Goal: Information Seeking & Learning: Learn about a topic

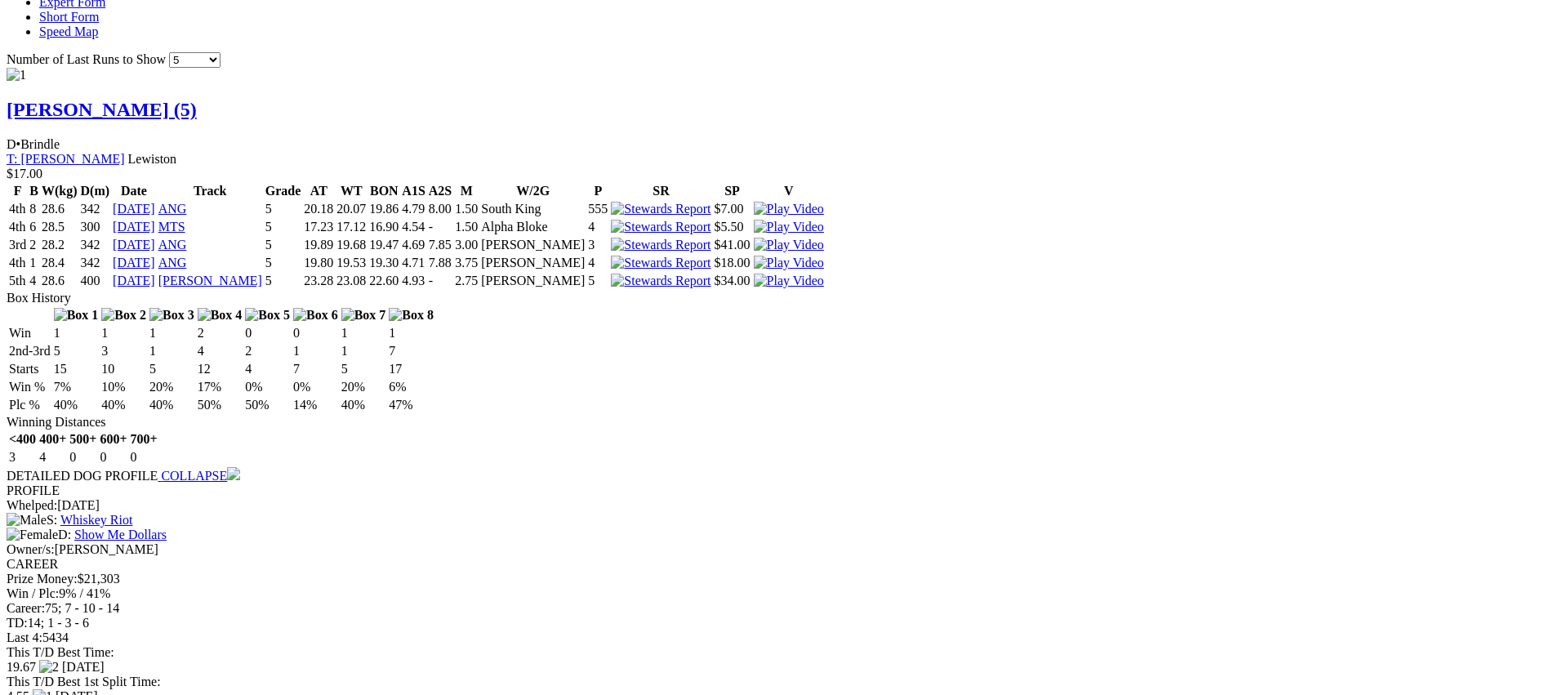
scroll to position [1463, 0]
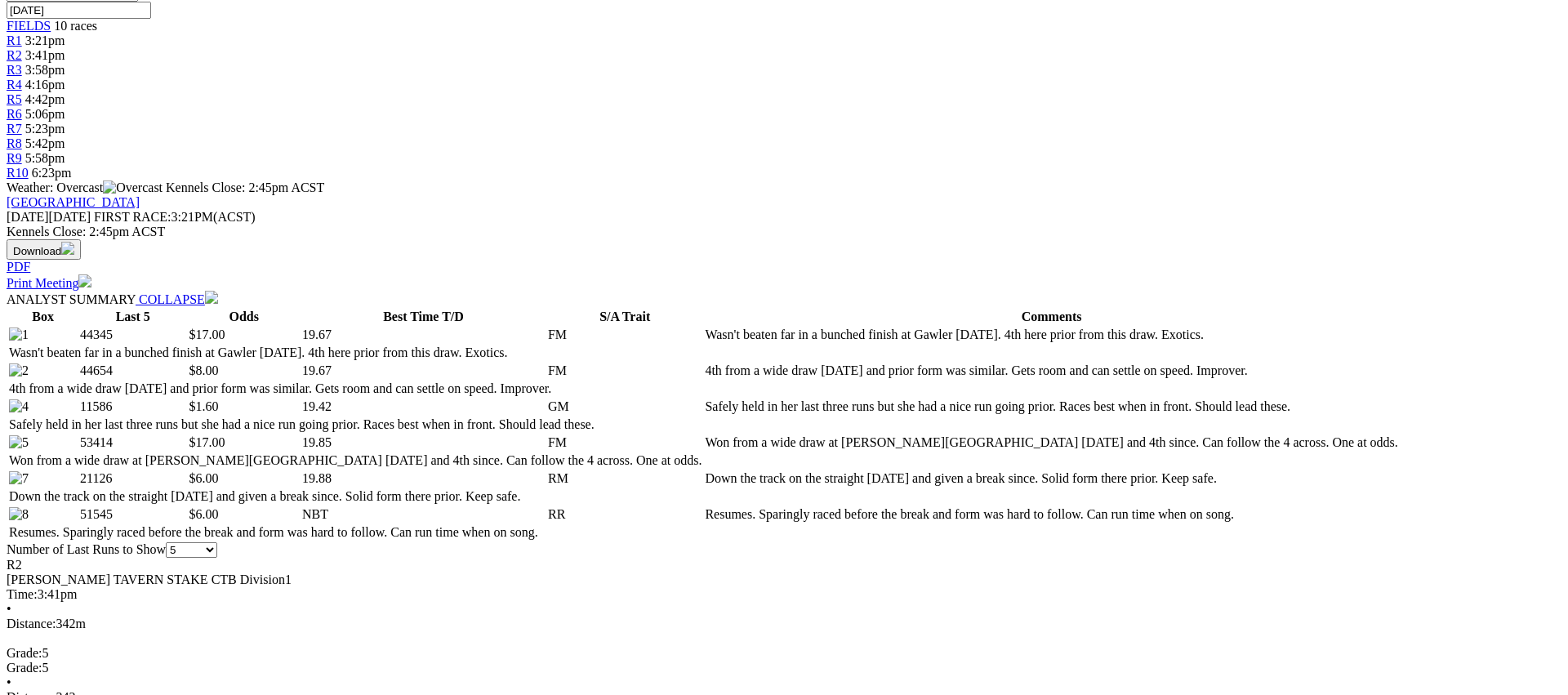
scroll to position [607, 0]
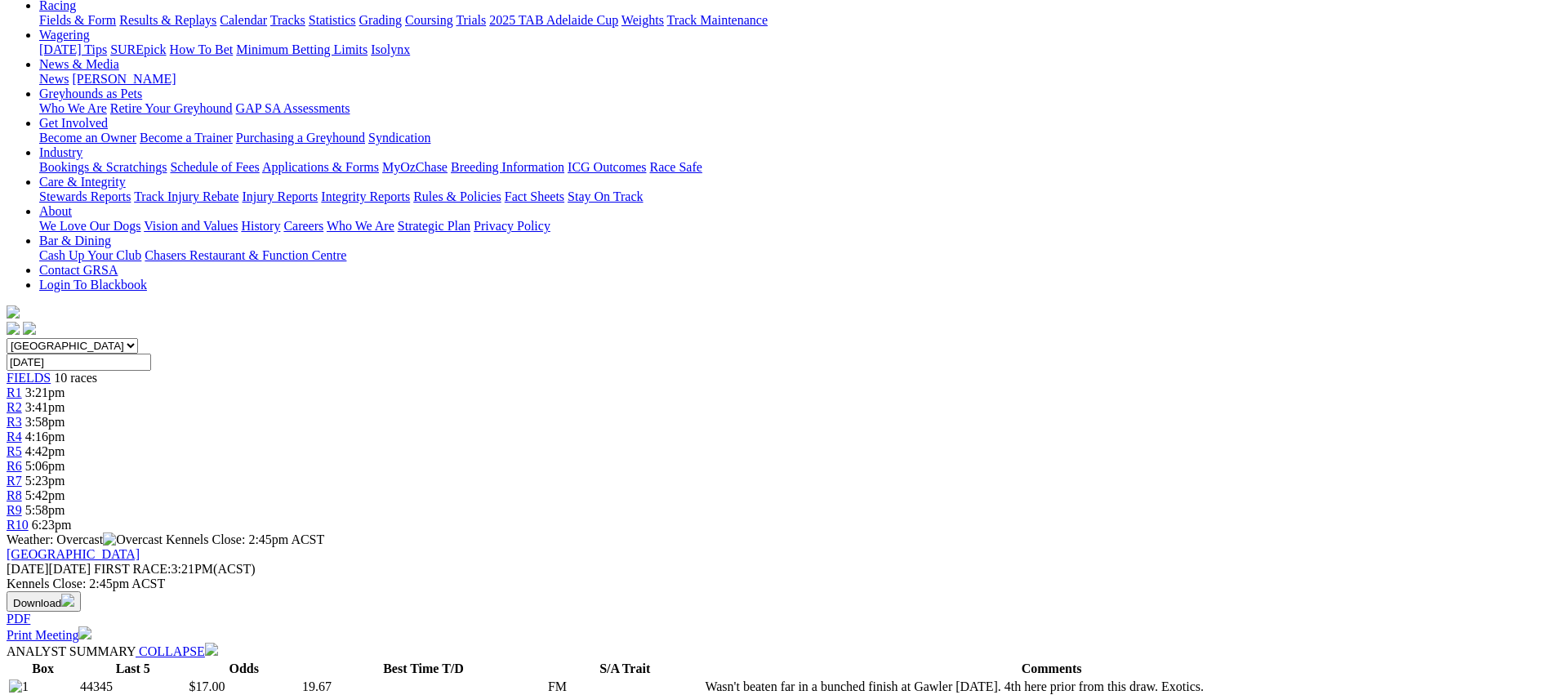
scroll to position [0, 0]
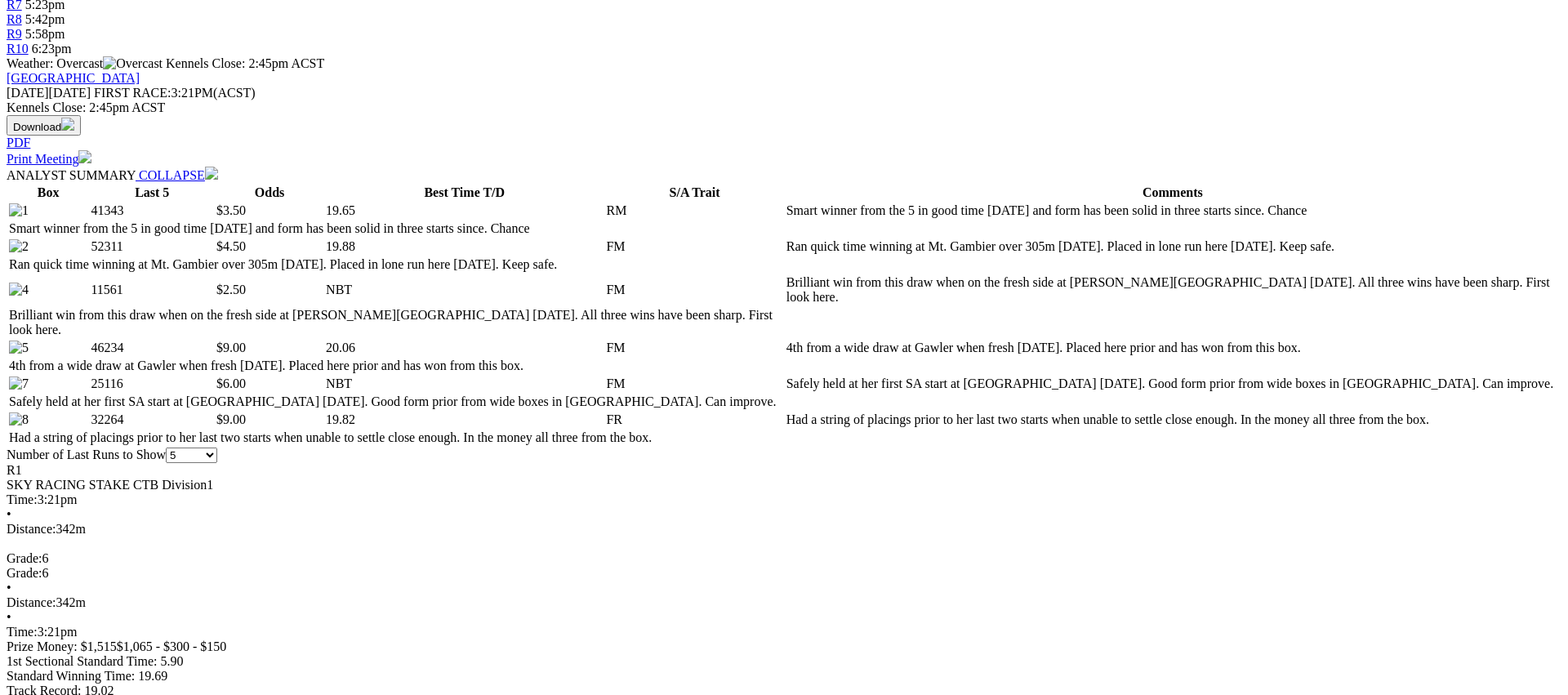
scroll to position [680, 0]
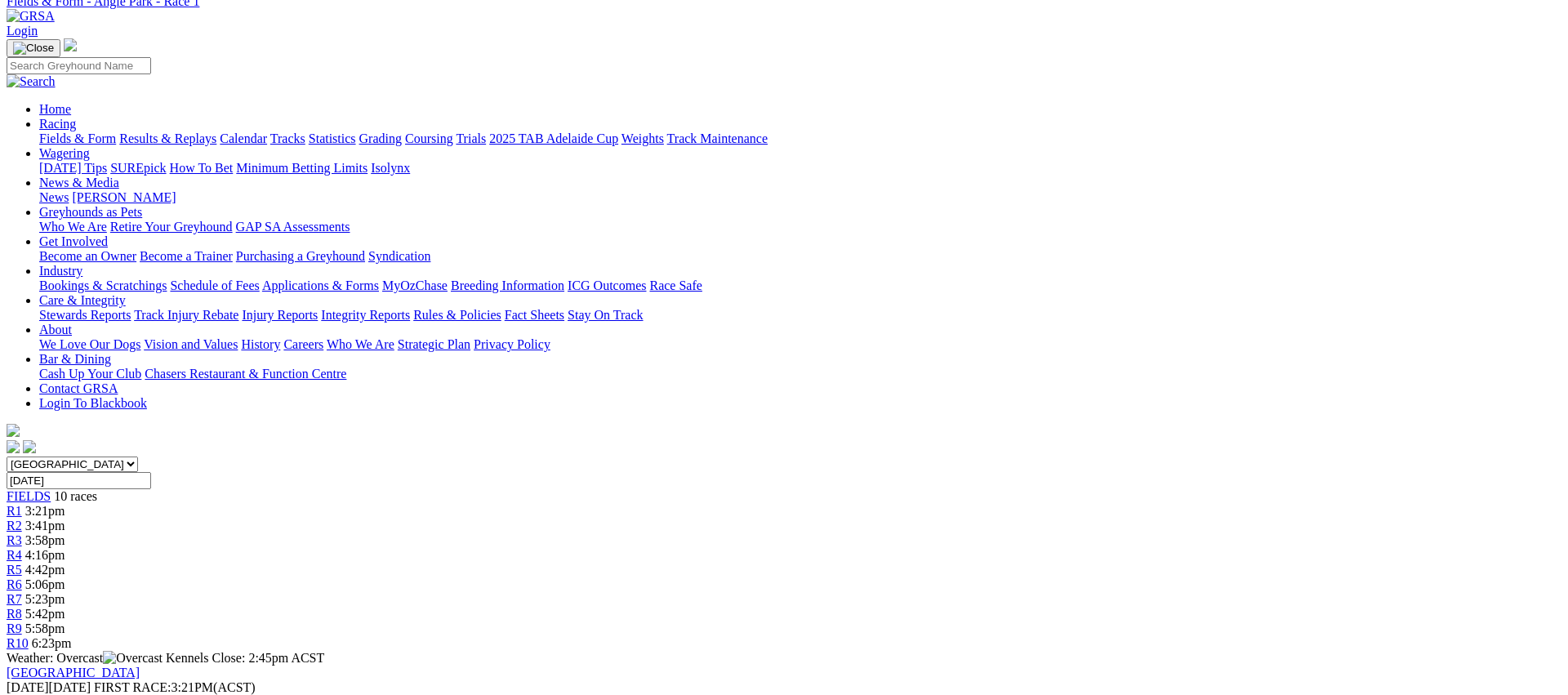
scroll to position [0, 0]
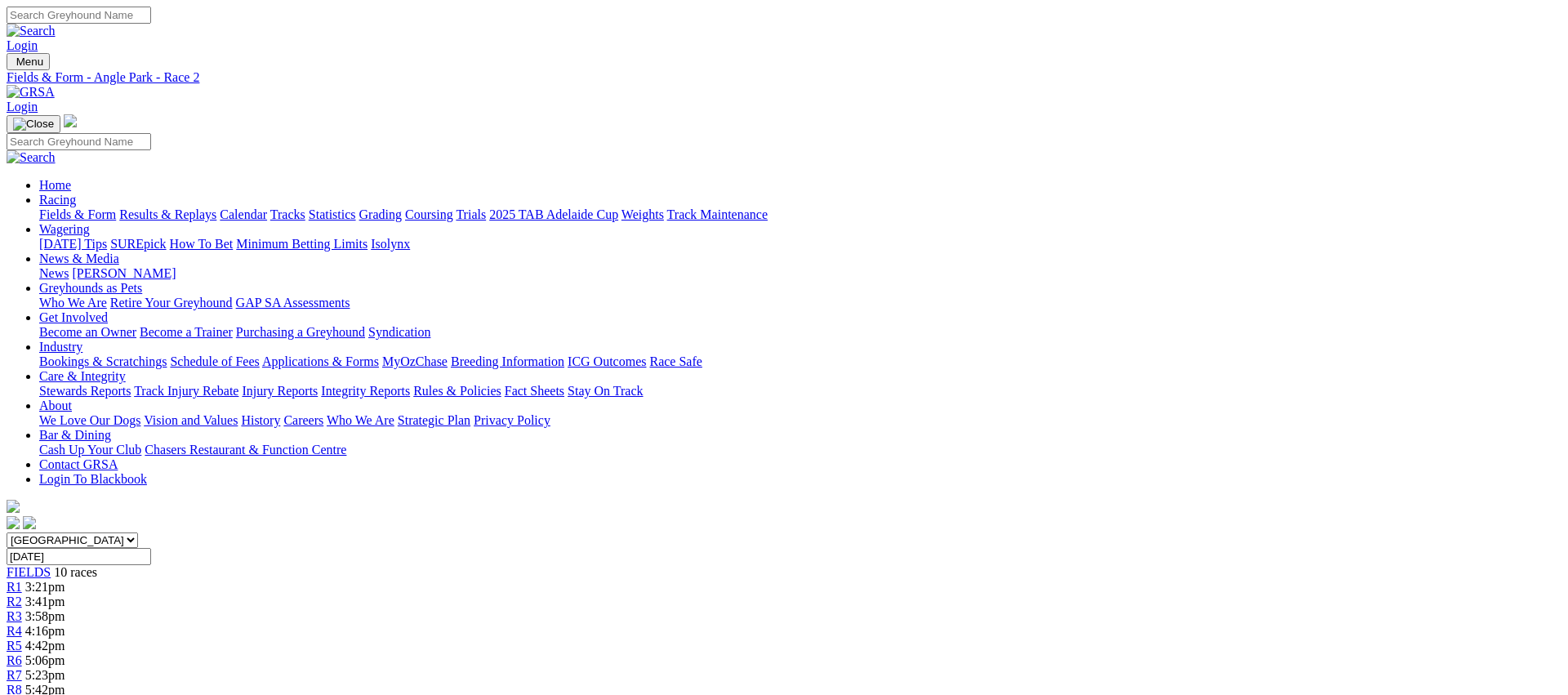
click at [22, 609] on span "R3" at bounding box center [14, 616] width 16 height 14
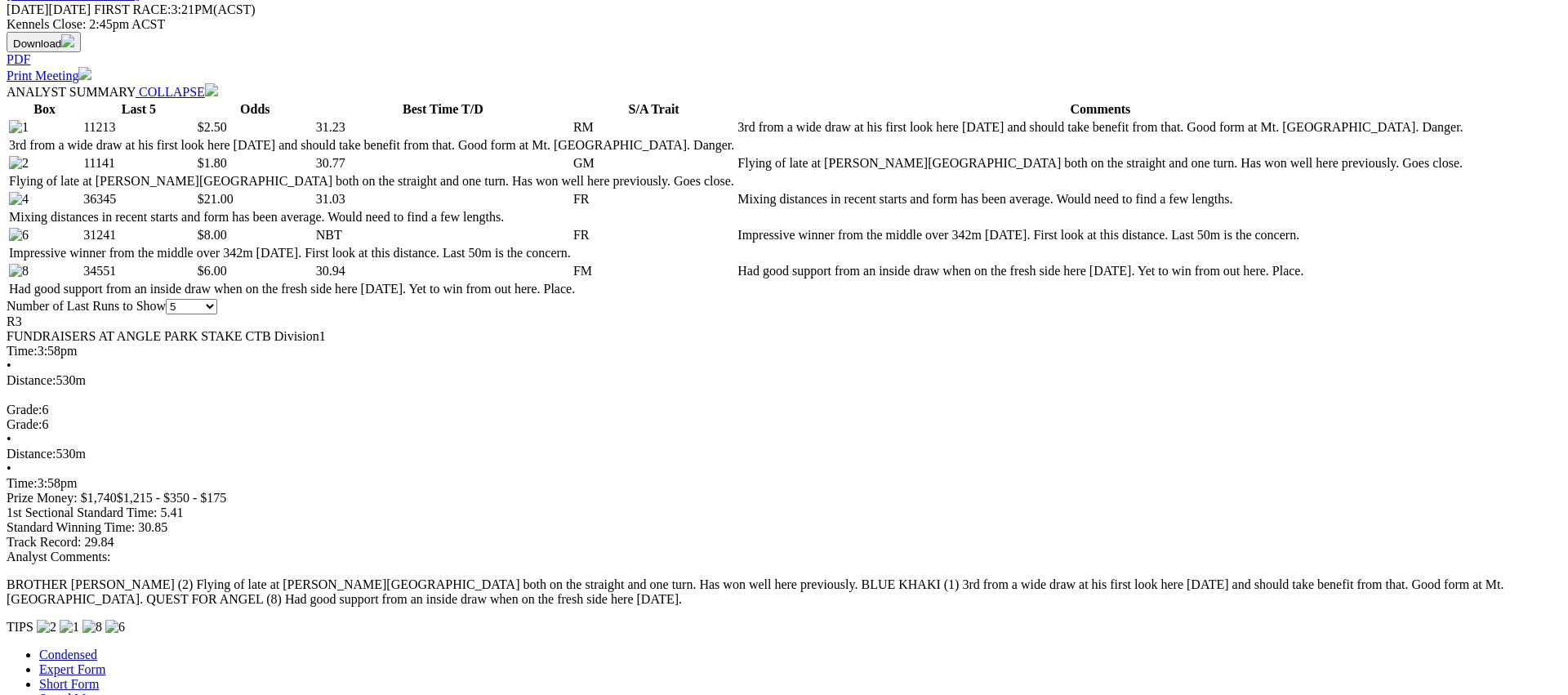
scroll to position [755, 0]
drag, startPoint x: 964, startPoint y: 50, endPoint x: 919, endPoint y: 71, distance: 49.7
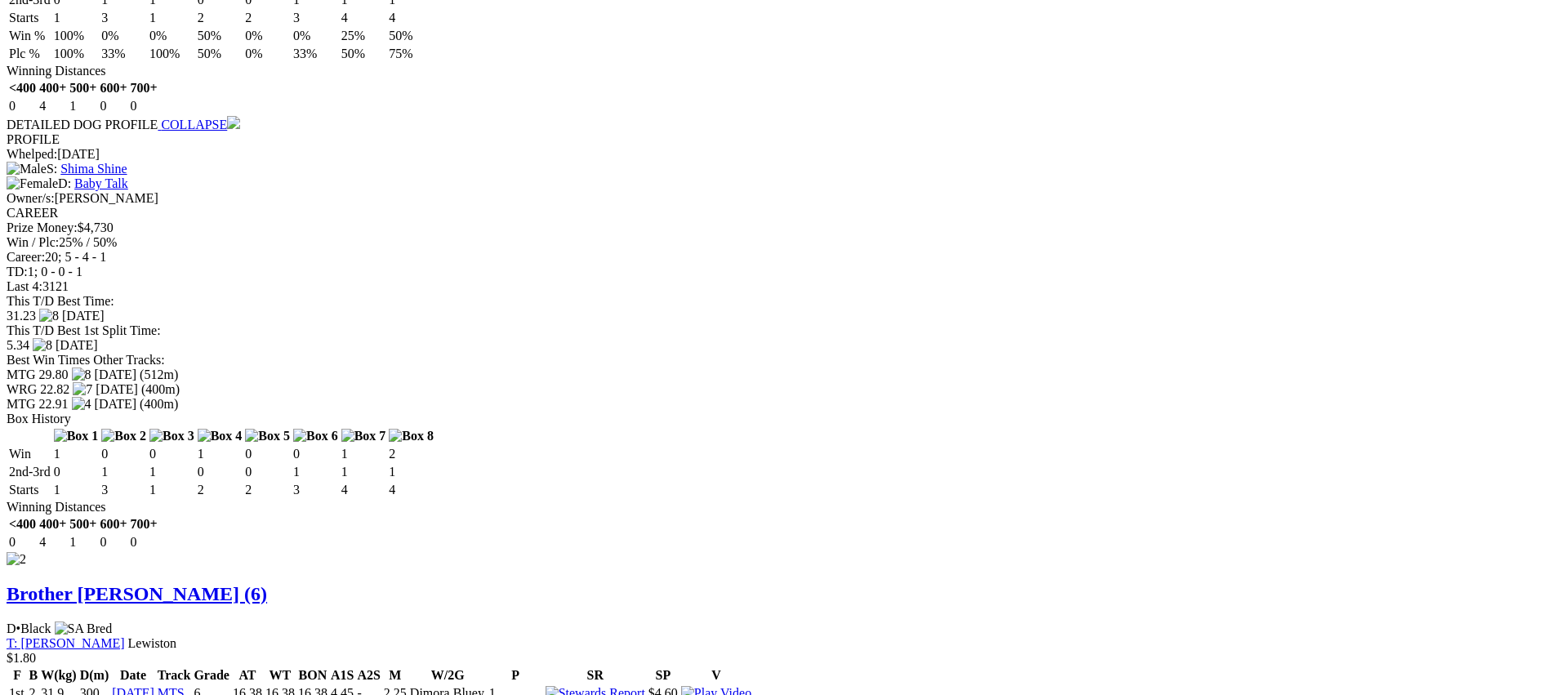
scroll to position [1774, 0]
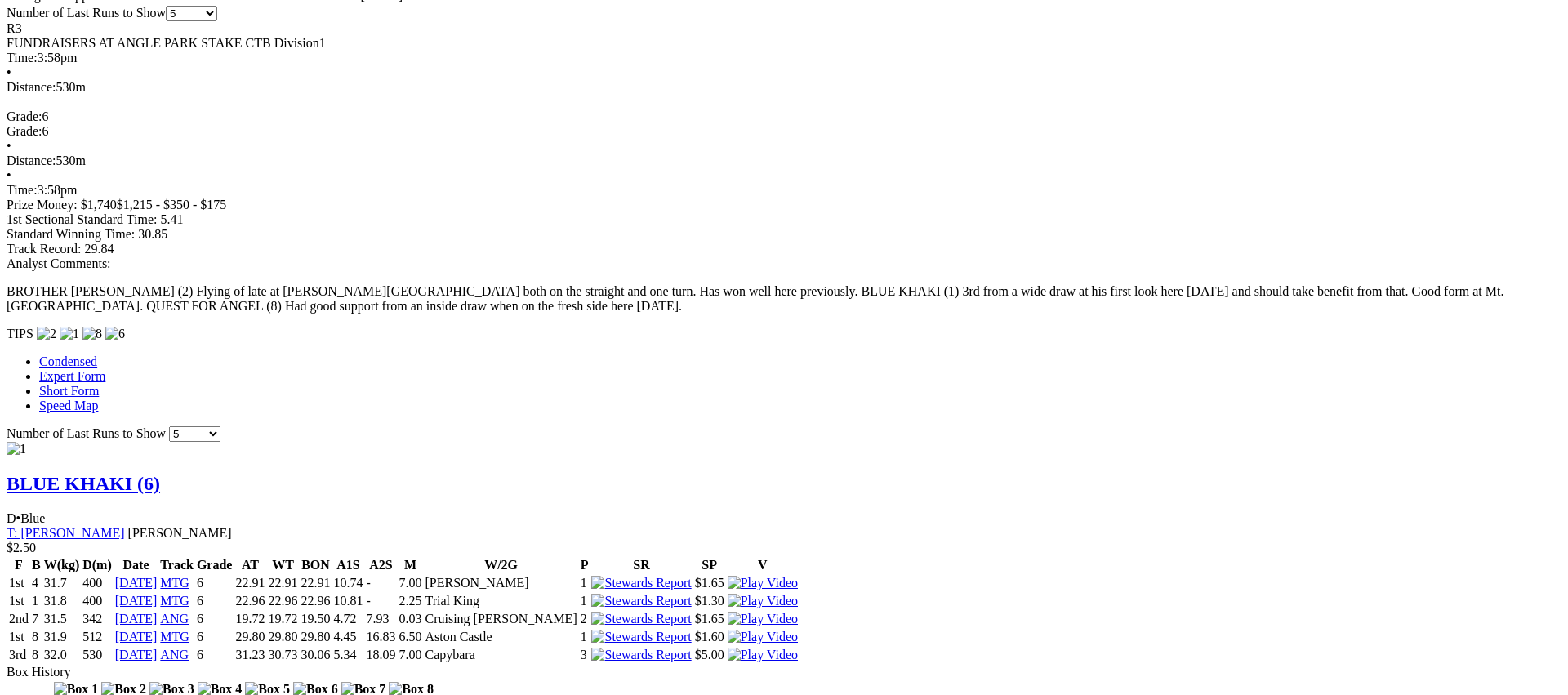
scroll to position [1048, 0]
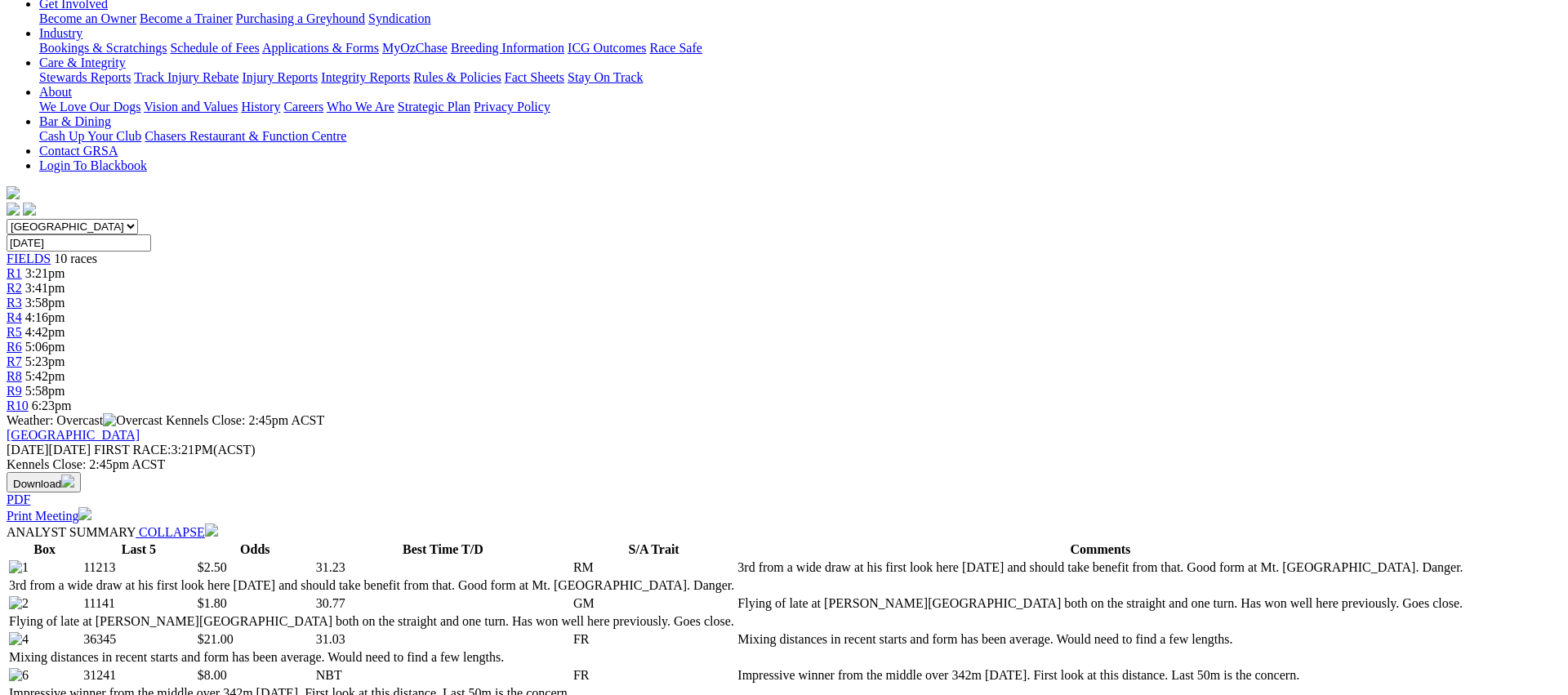
scroll to position [0, 0]
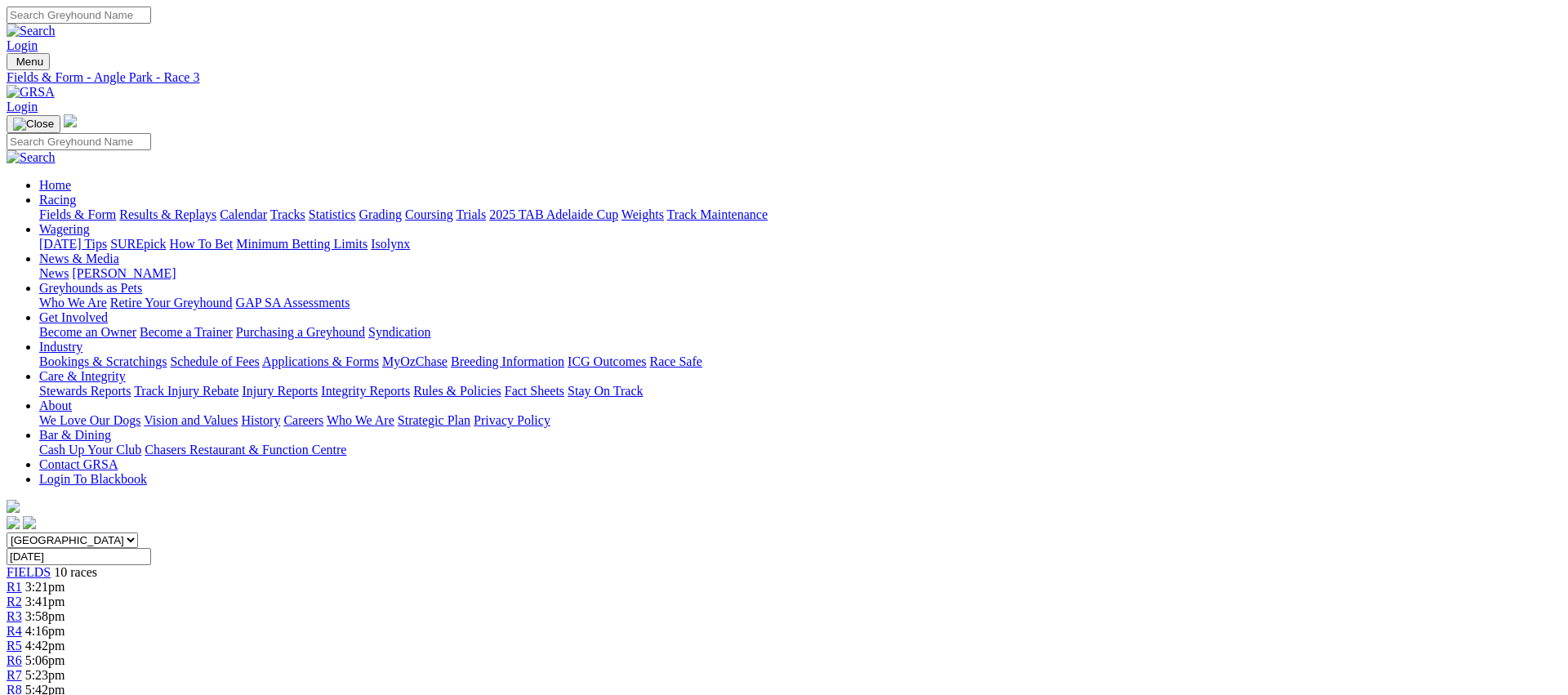
click at [22, 624] on link "R4" at bounding box center [14, 631] width 16 height 14
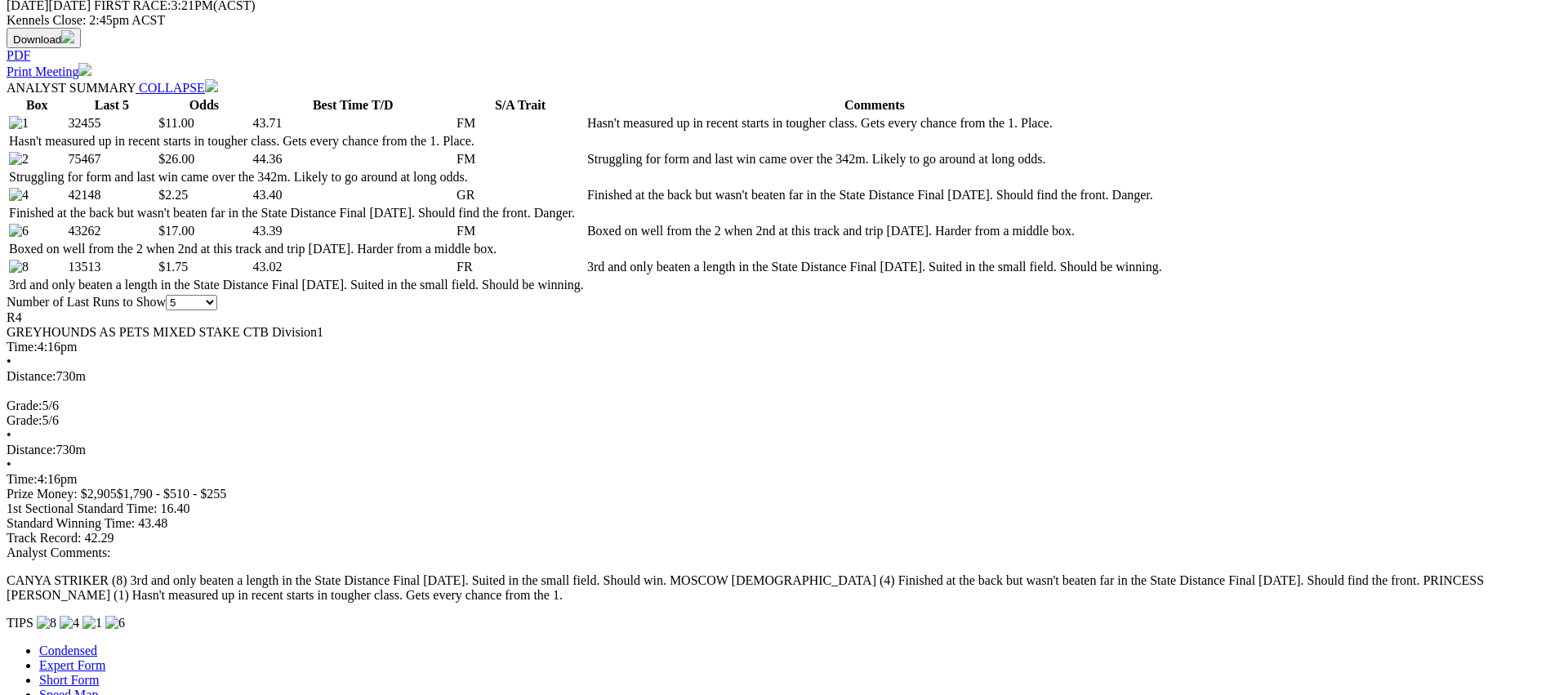
scroll to position [752, 0]
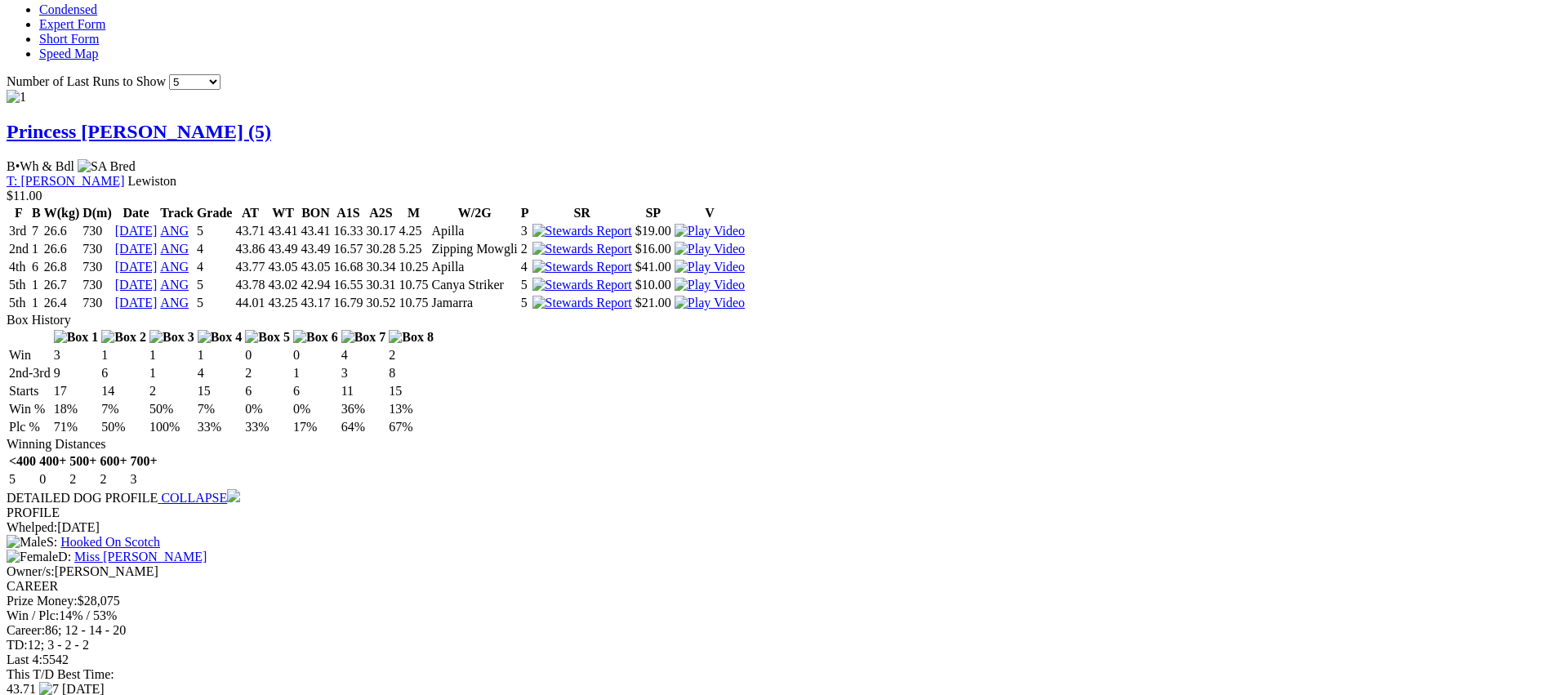
scroll to position [1398, 0]
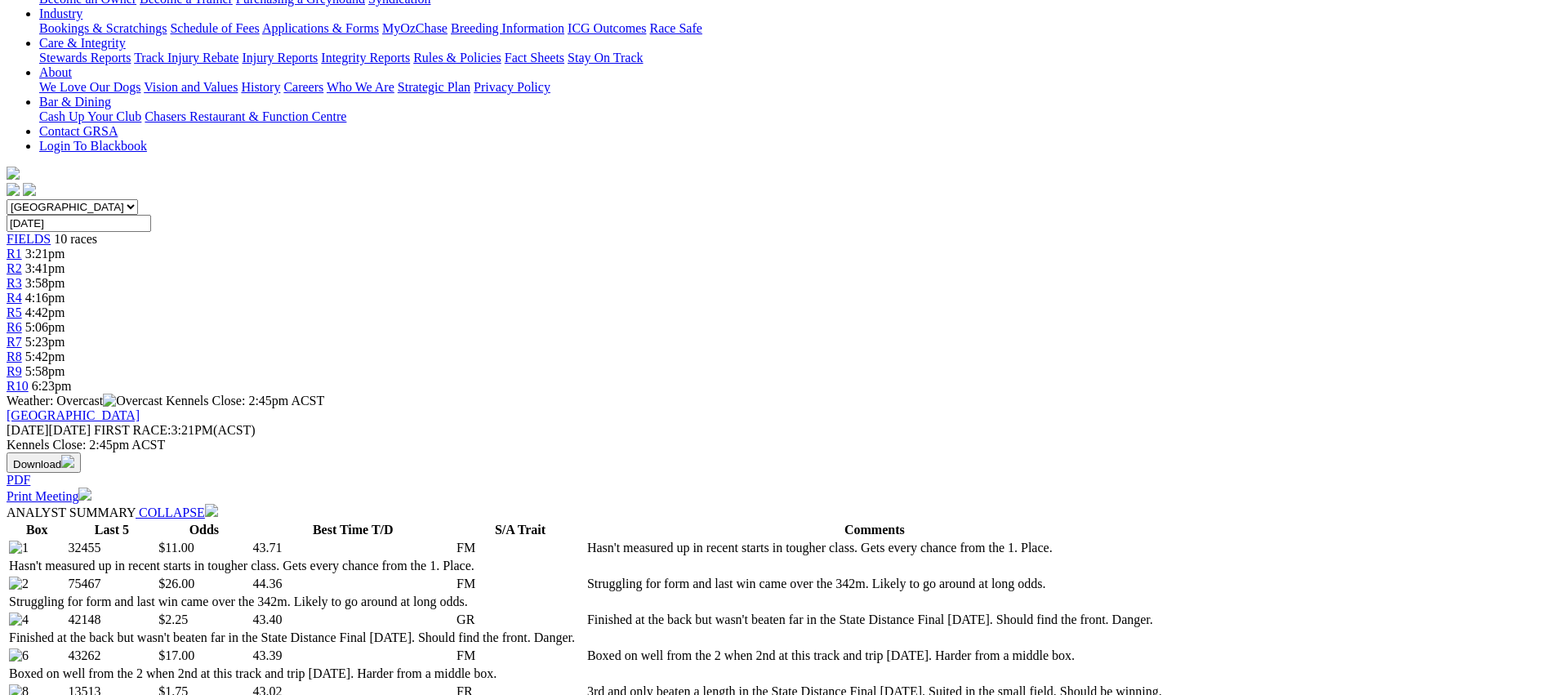
scroll to position [0, 0]
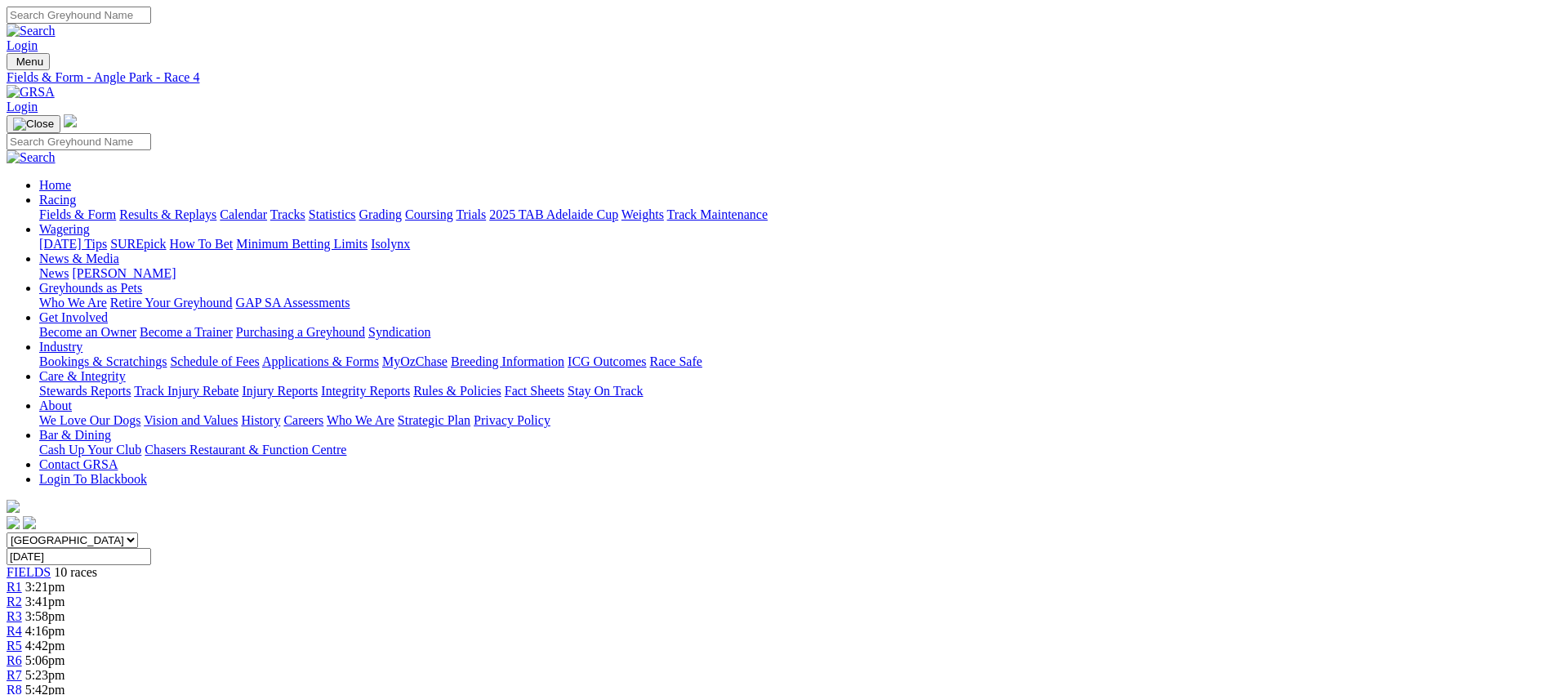
click at [782, 638] on div "R5 4:42pm" at bounding box center [784, 646] width 1555 height 15
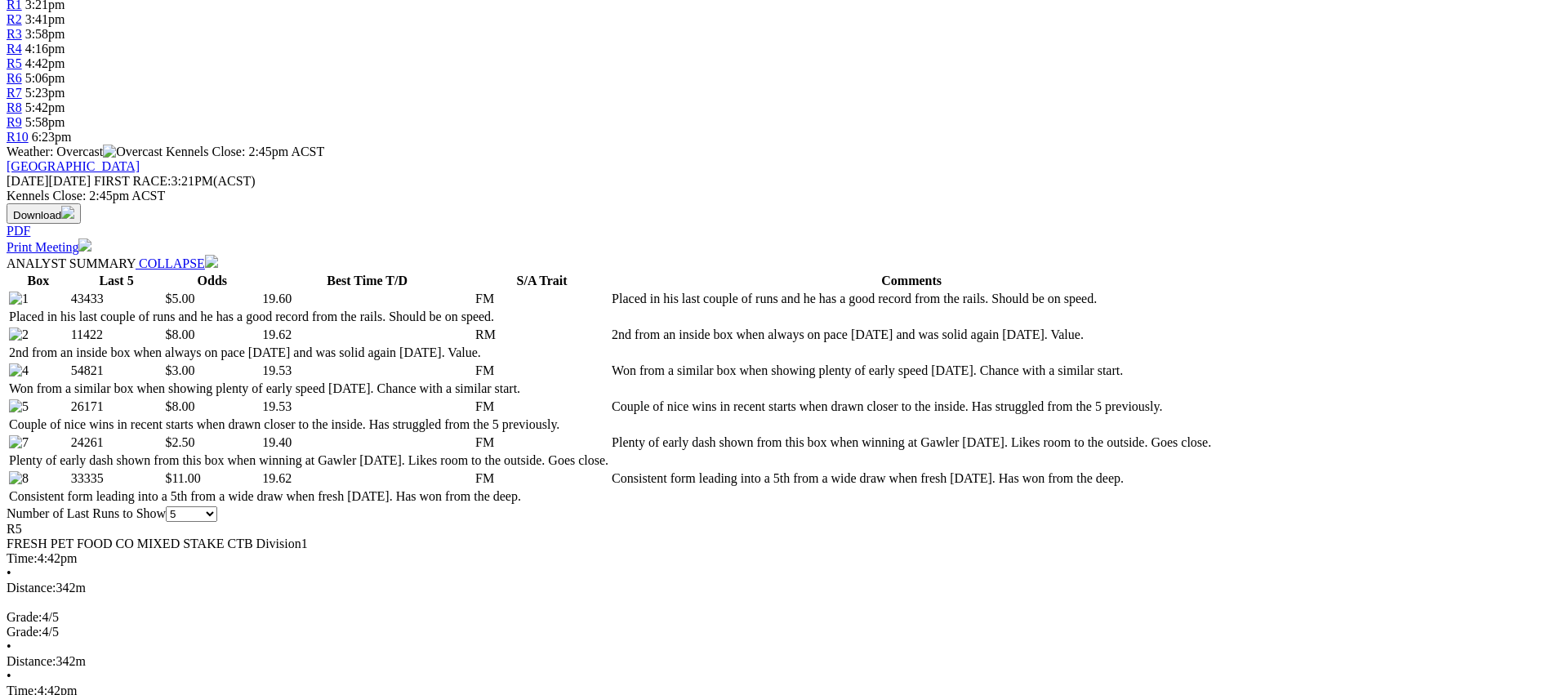
scroll to position [583, 0]
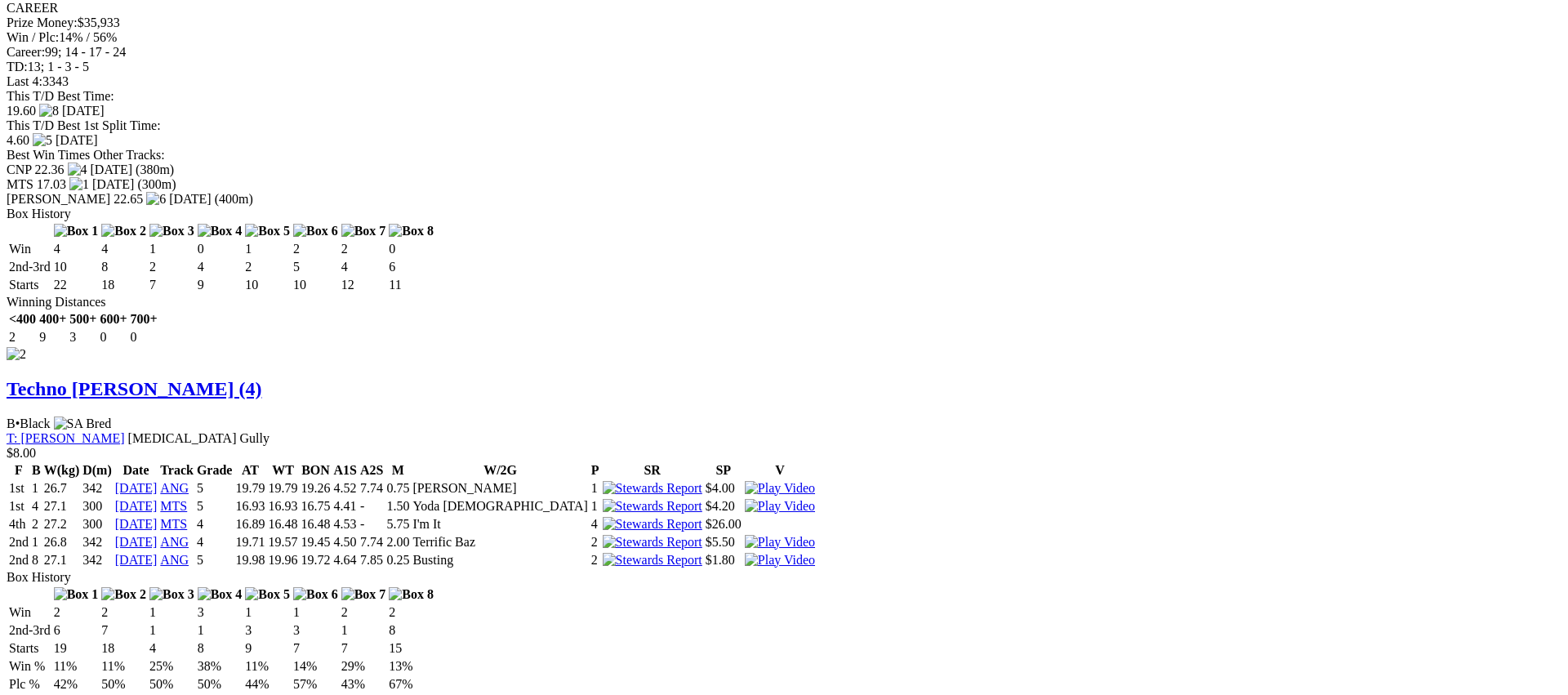
scroll to position [2014, 0]
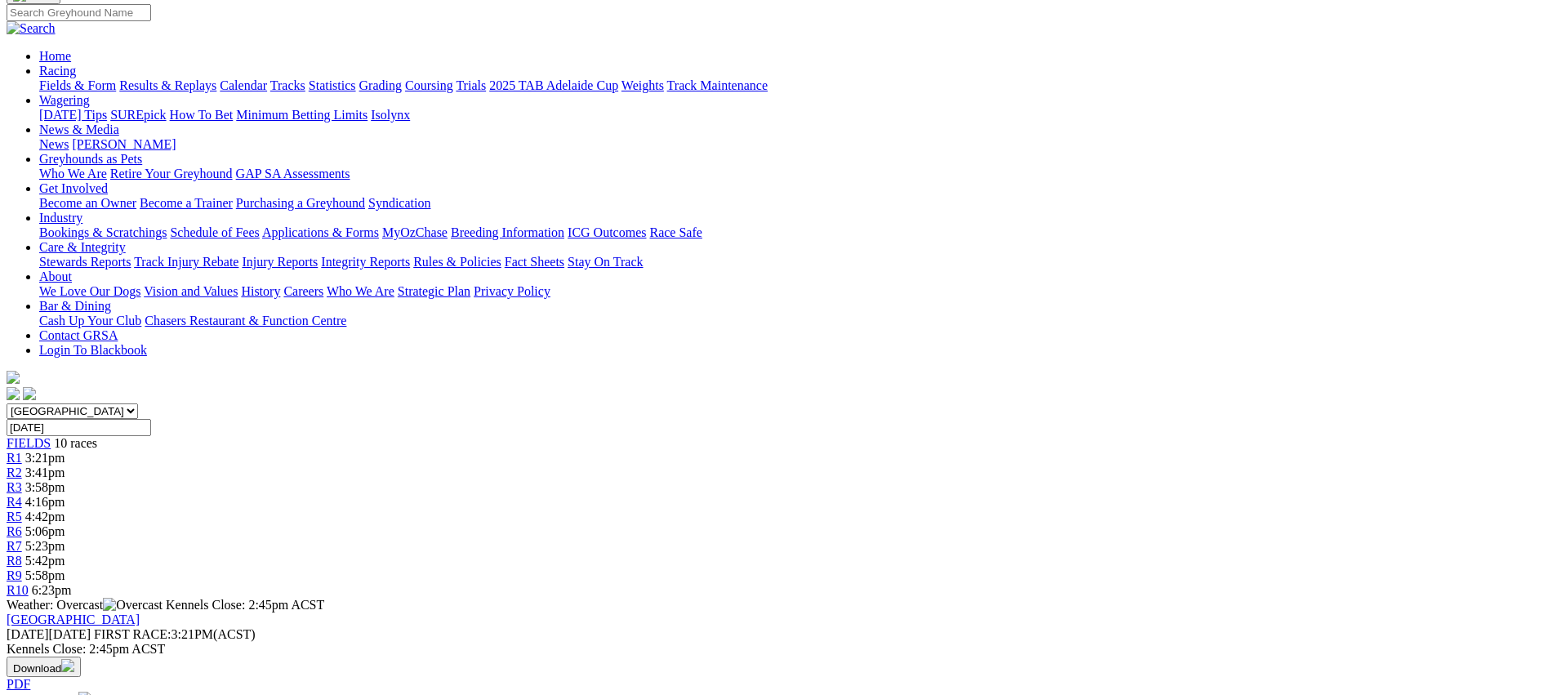
scroll to position [0, 0]
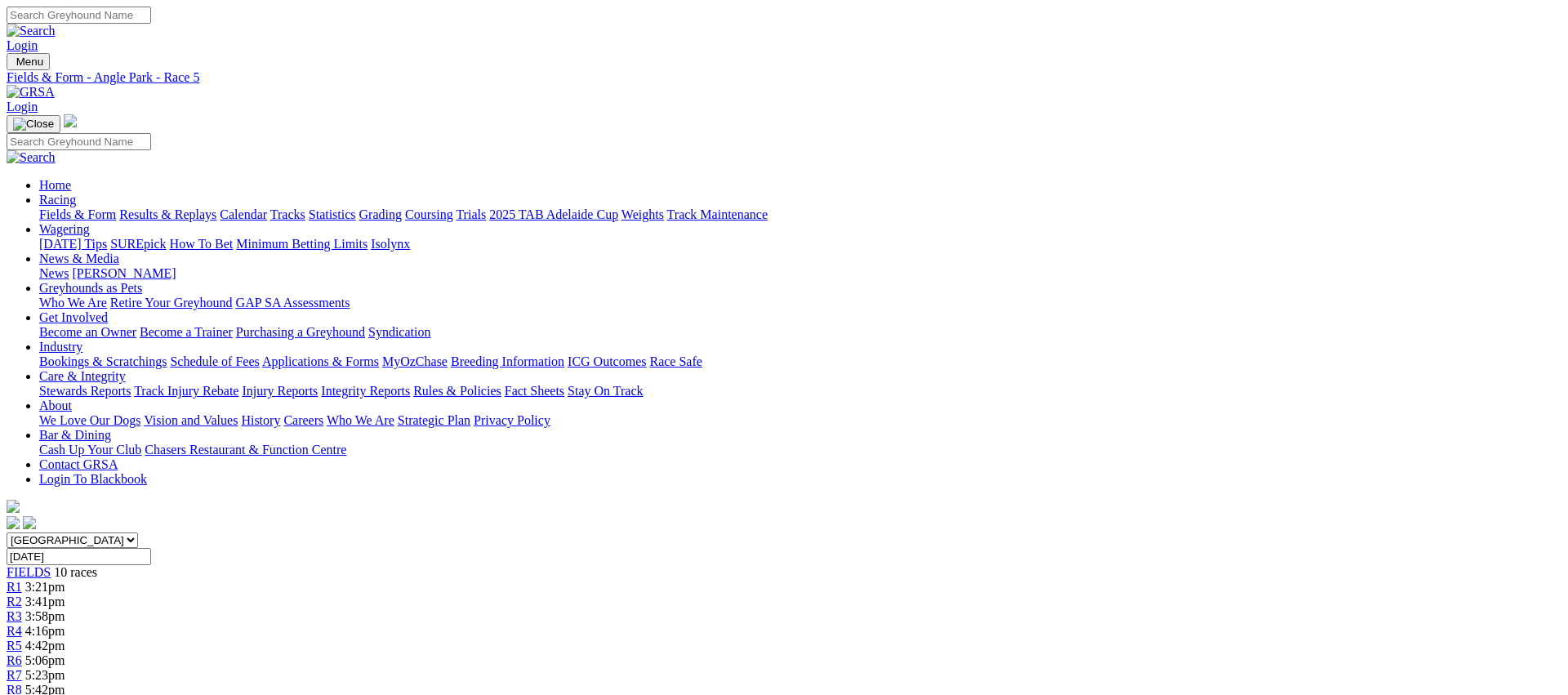
click at [65, 653] on span "5:06pm" at bounding box center [45, 660] width 40 height 14
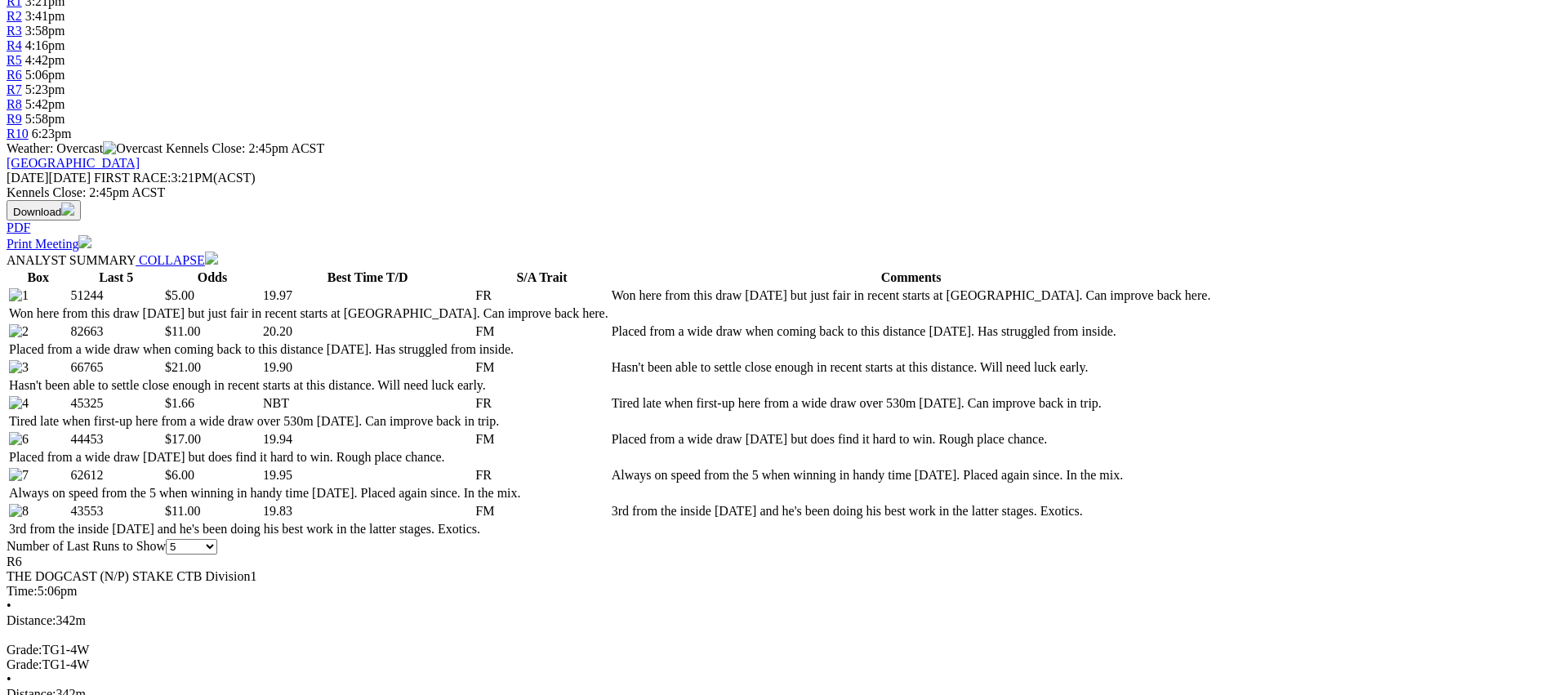
scroll to position [586, 0]
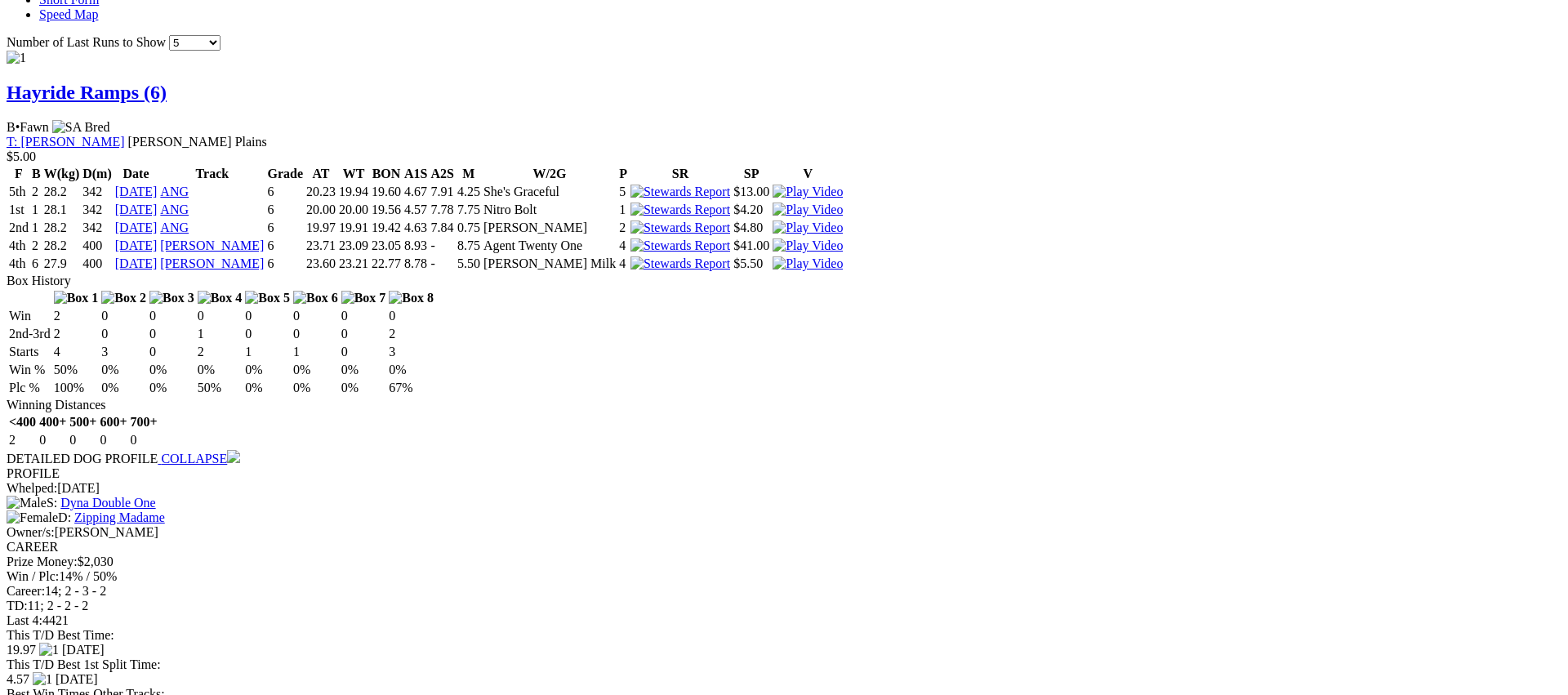
scroll to position [1505, 0]
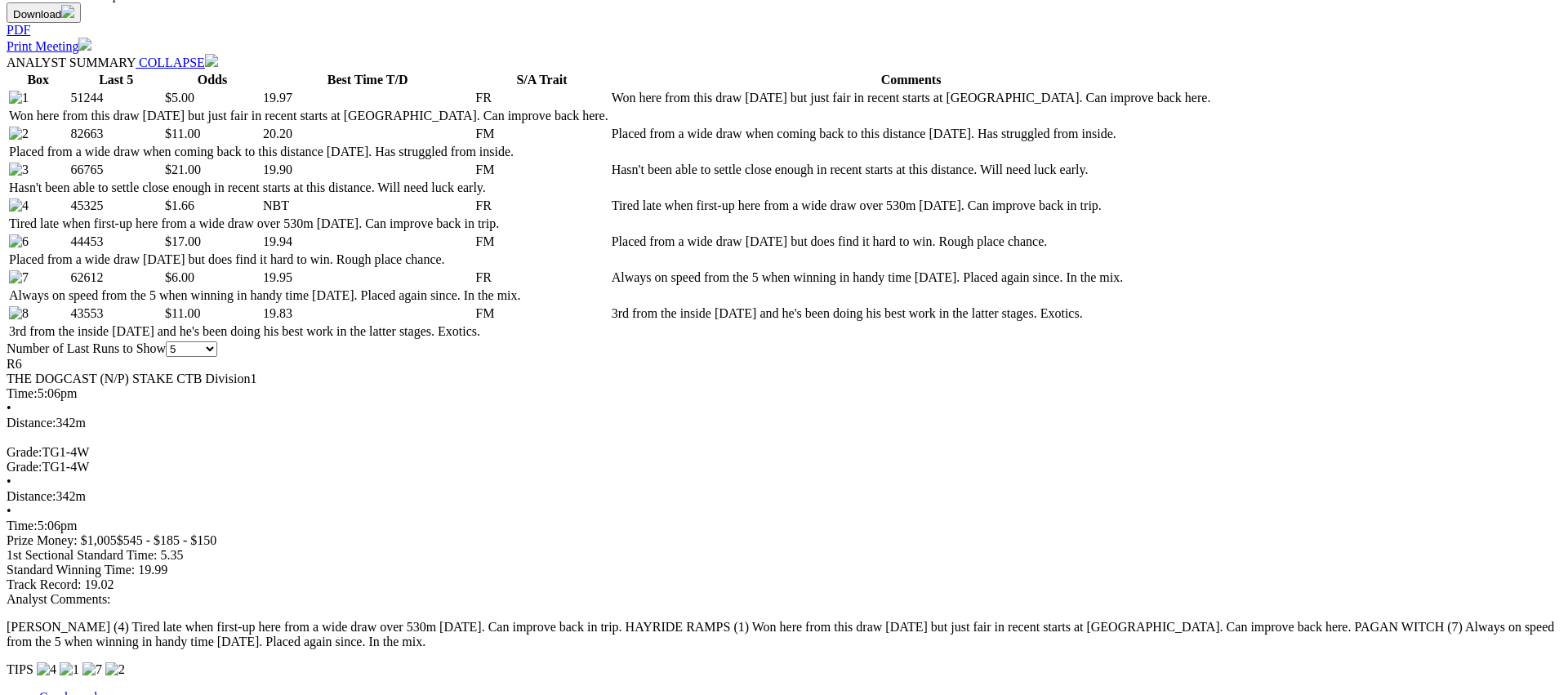
scroll to position [780, 0]
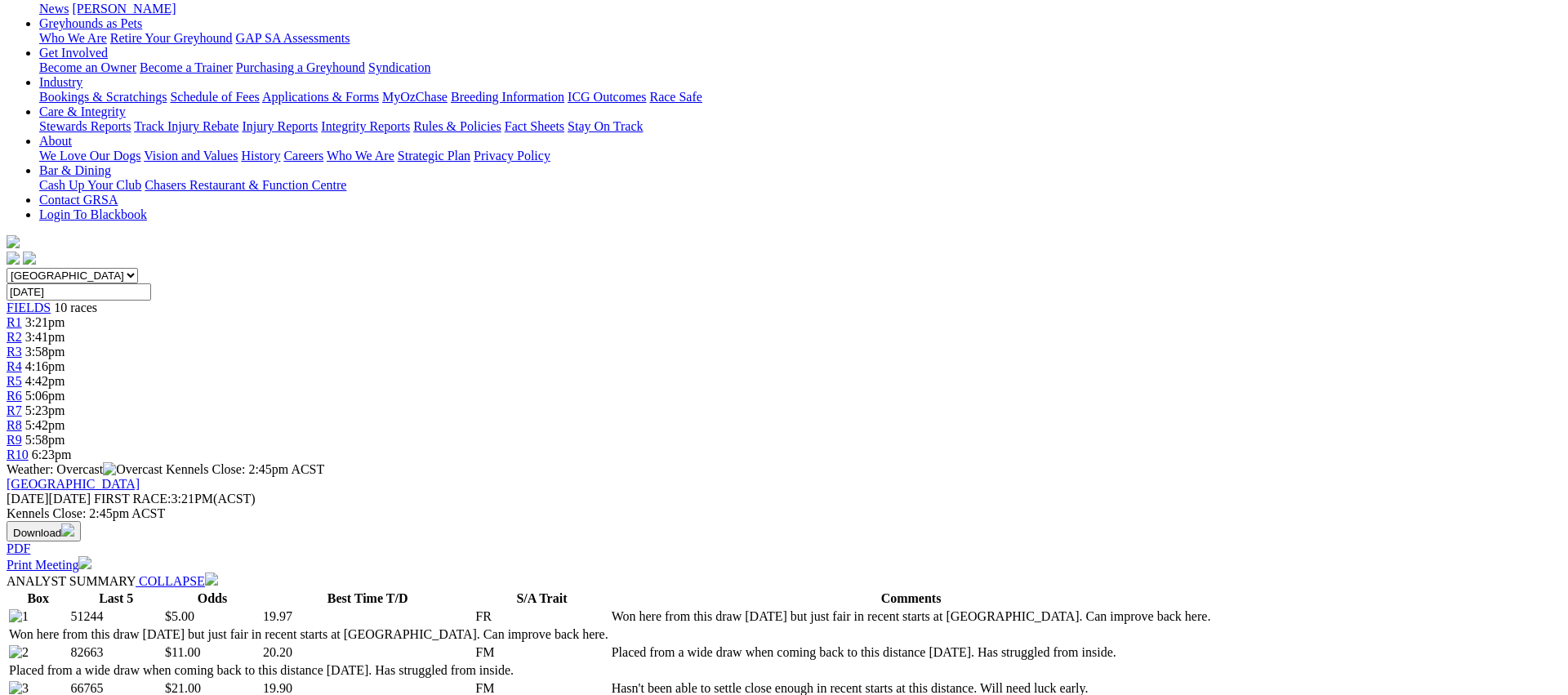
scroll to position [0, 0]
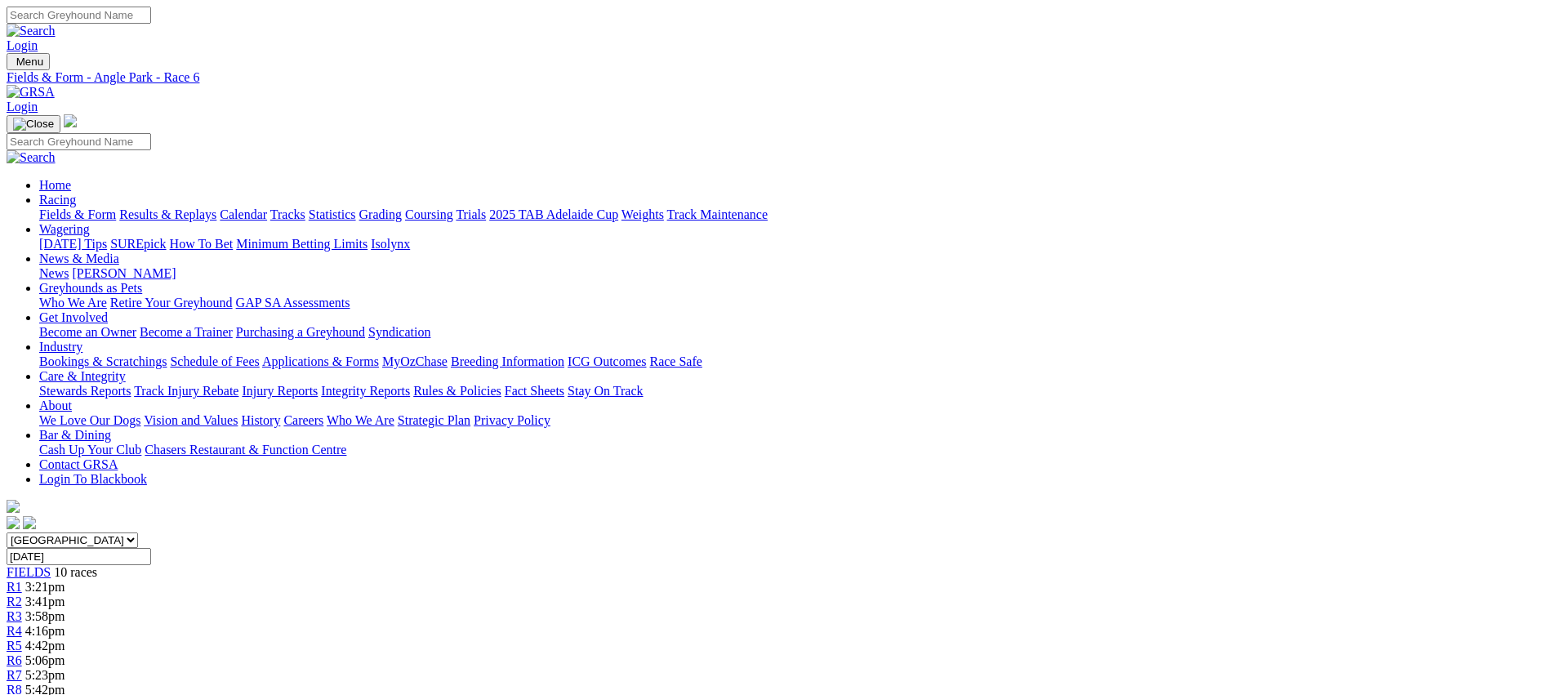
click at [22, 668] on link "R7" at bounding box center [14, 675] width 16 height 14
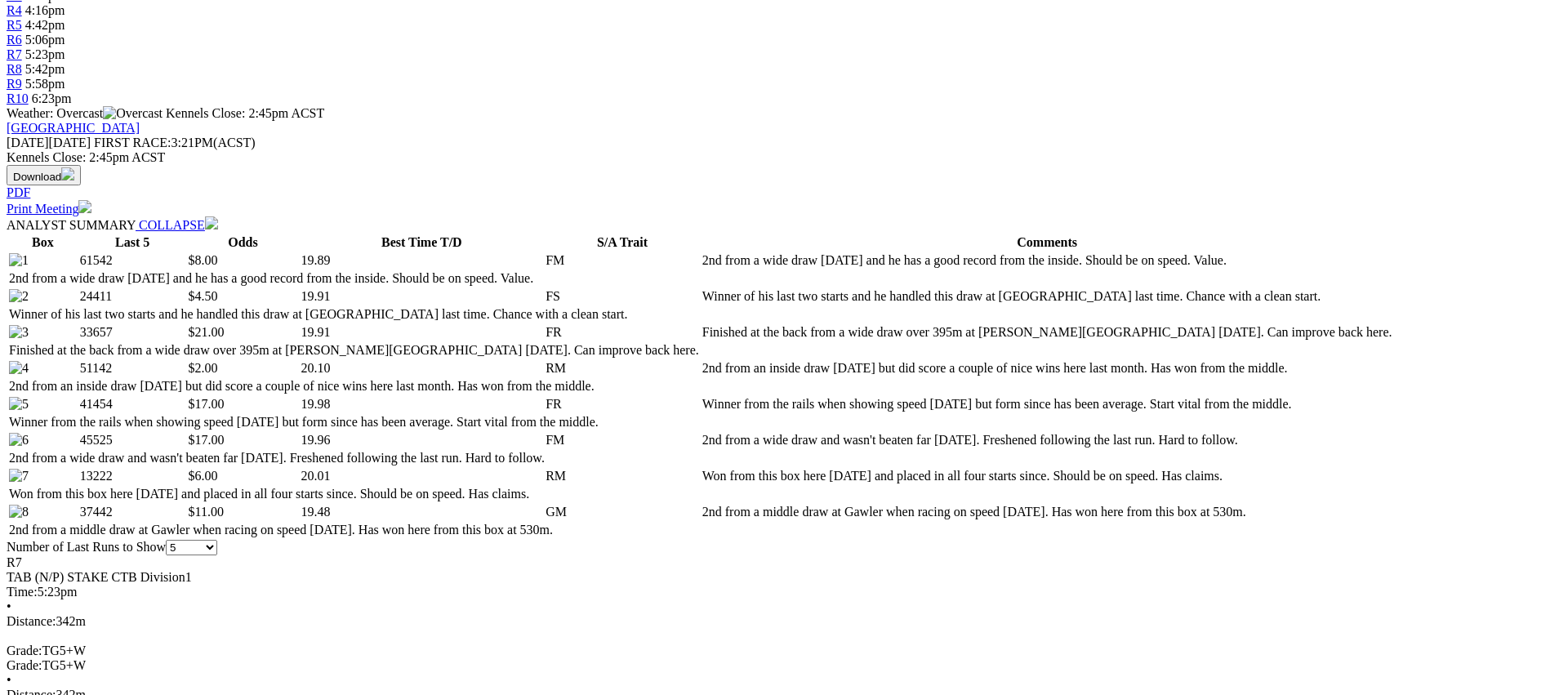
scroll to position [629, 0]
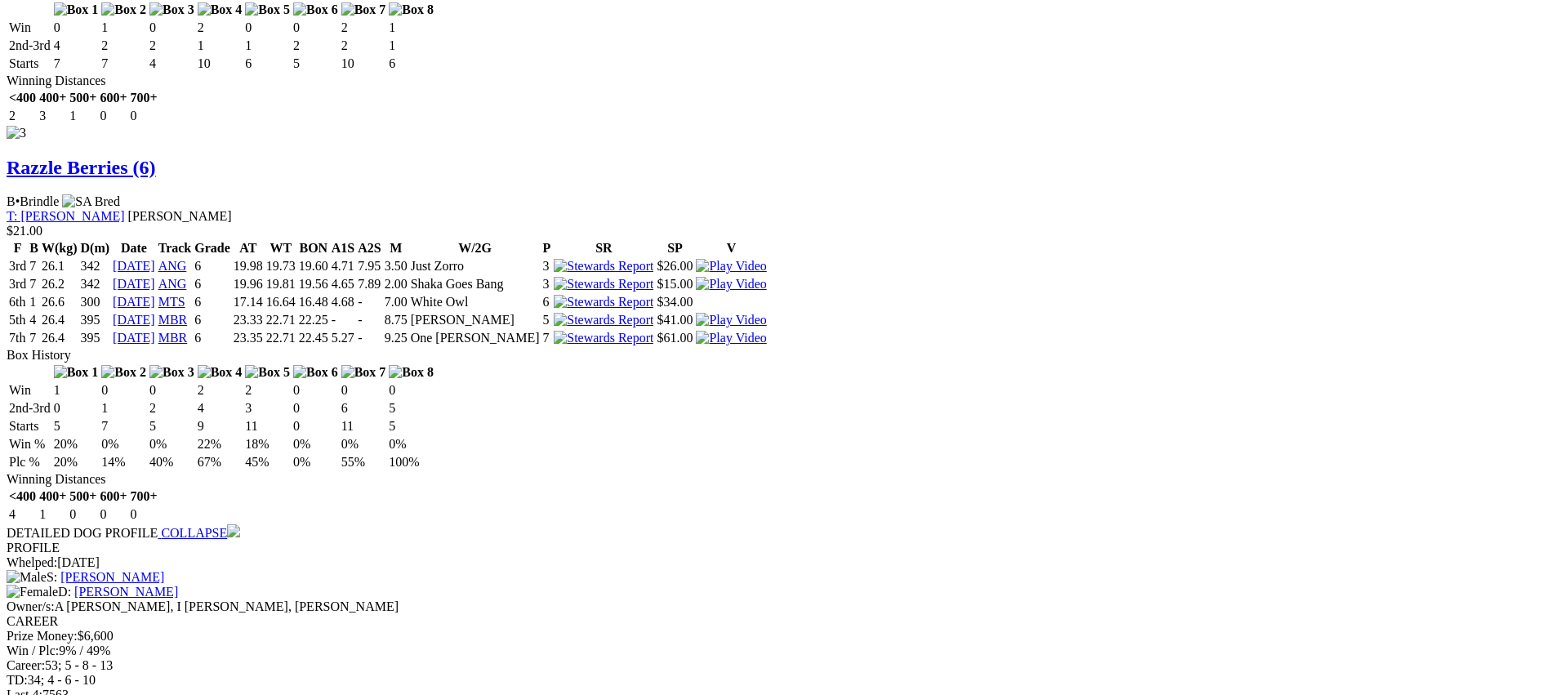
scroll to position [3168, 0]
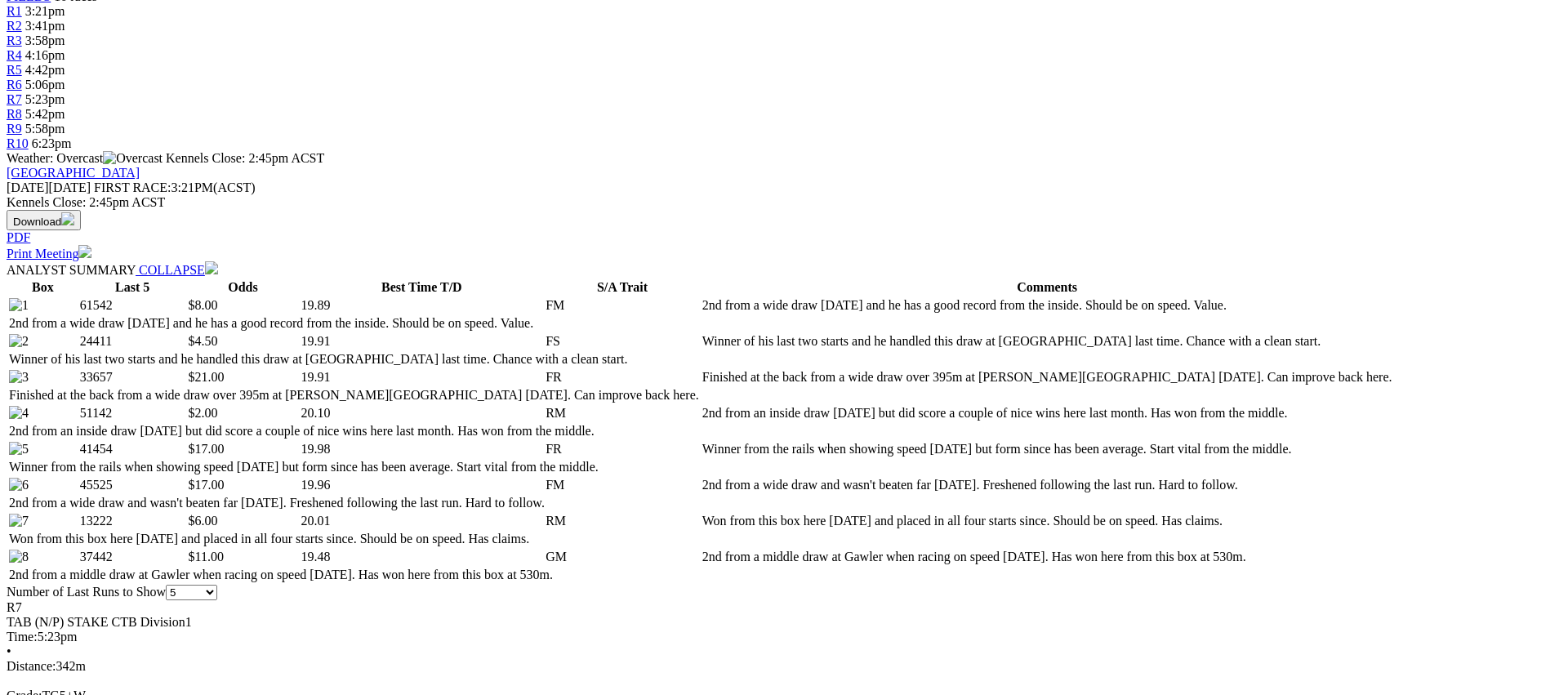
scroll to position [0, 0]
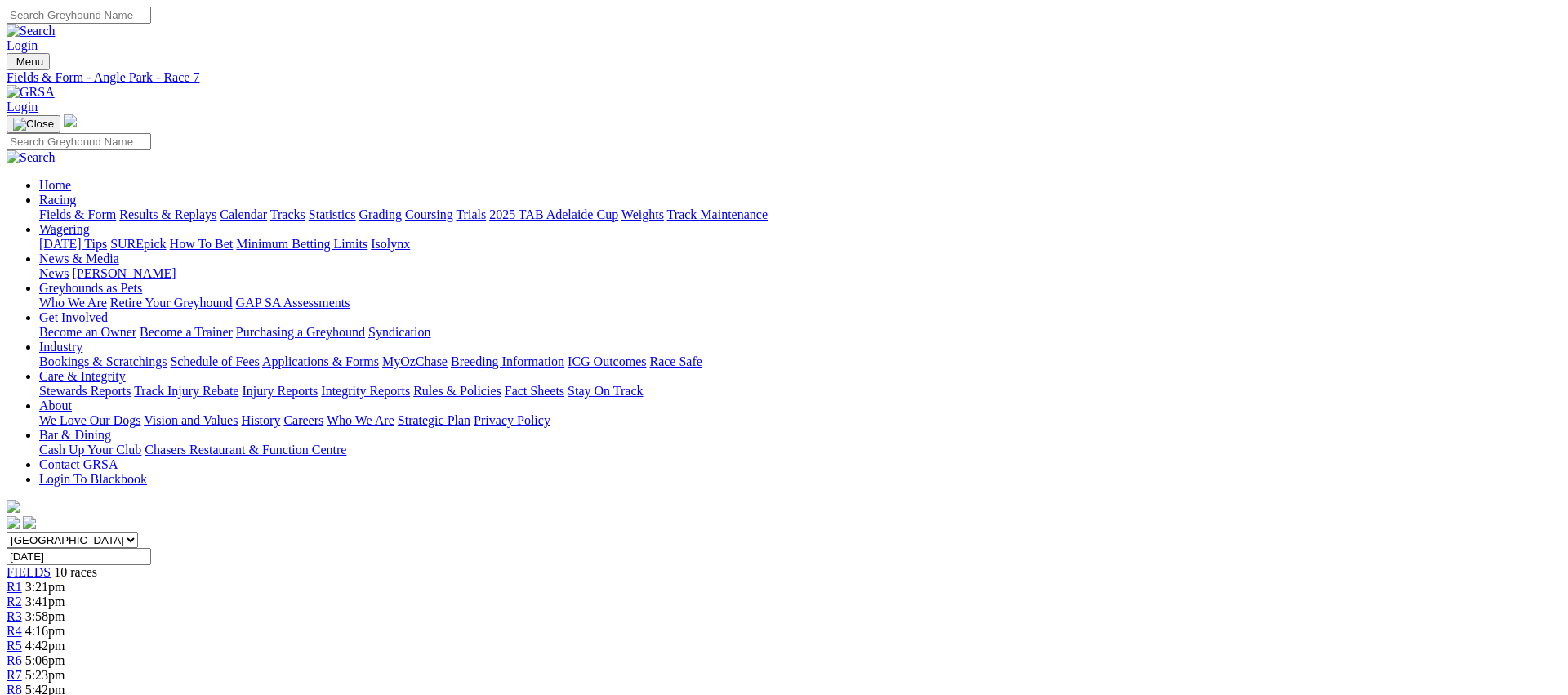
click at [1073, 683] on div "R8 5:42pm" at bounding box center [784, 690] width 1555 height 15
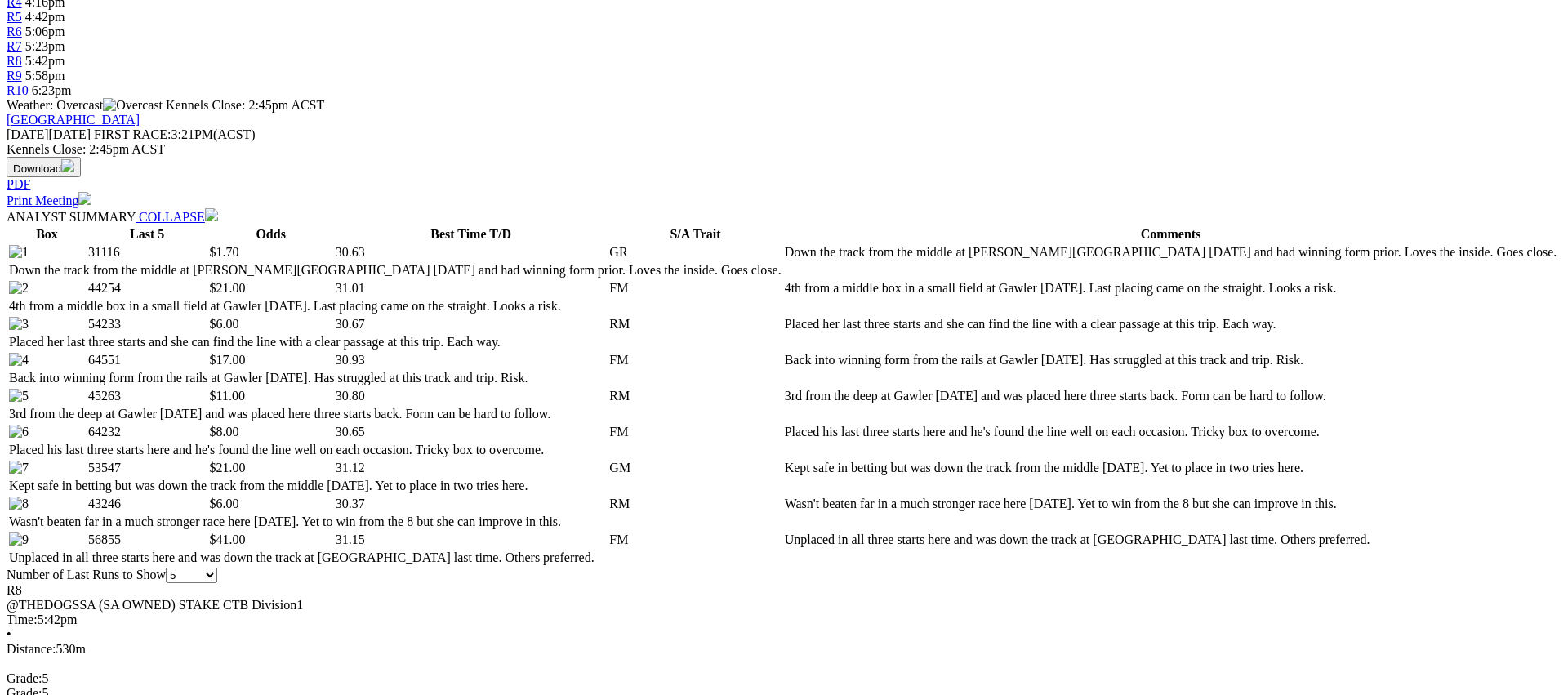
scroll to position [652, 0]
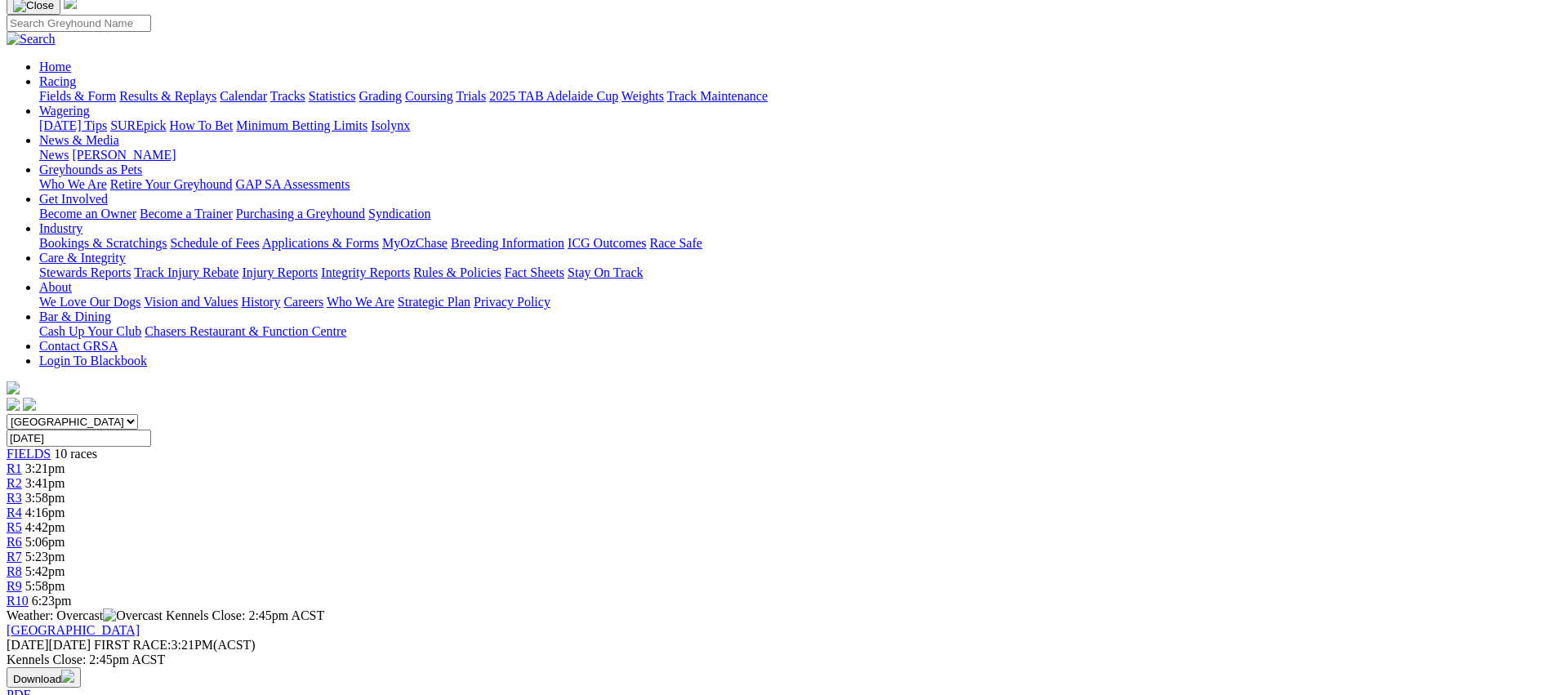
scroll to position [0, 0]
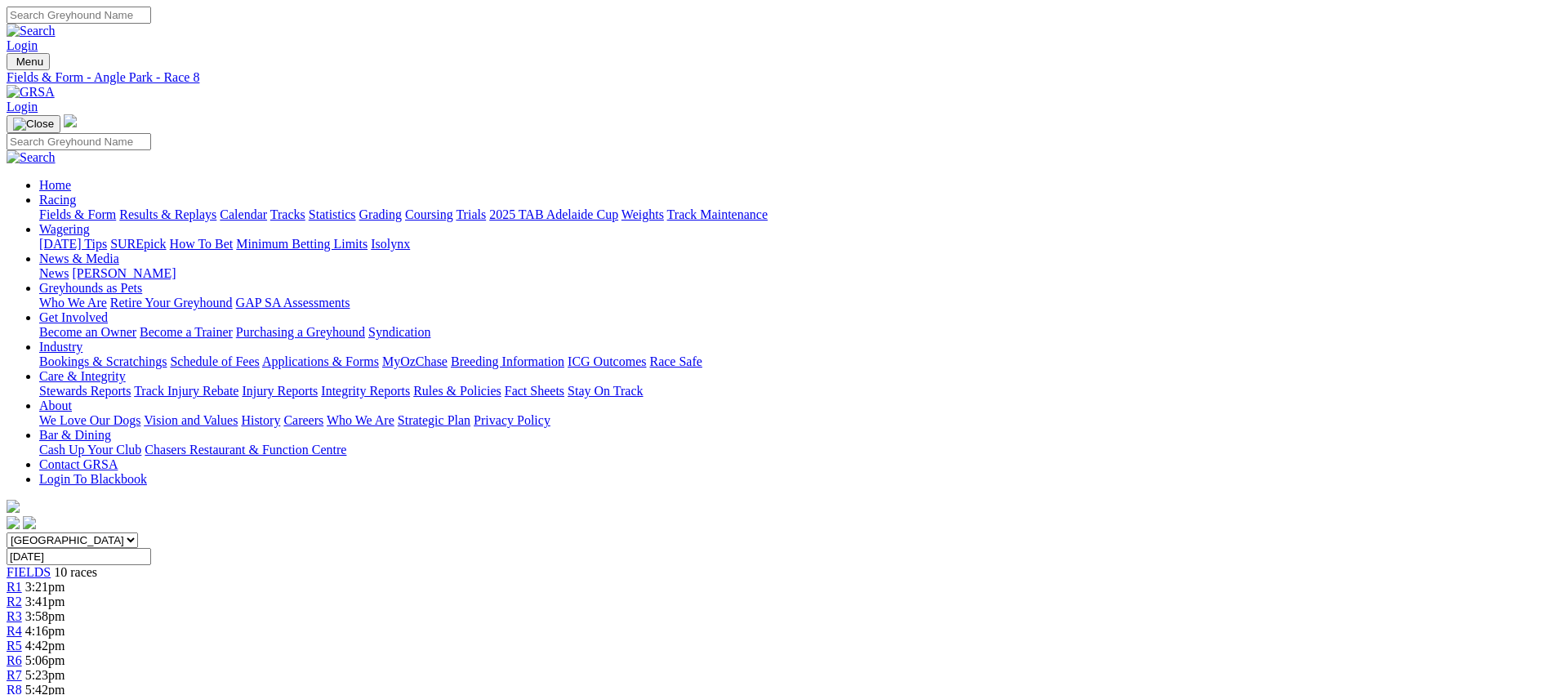
click at [65, 694] on span "5:58pm" at bounding box center [45, 704] width 40 height 14
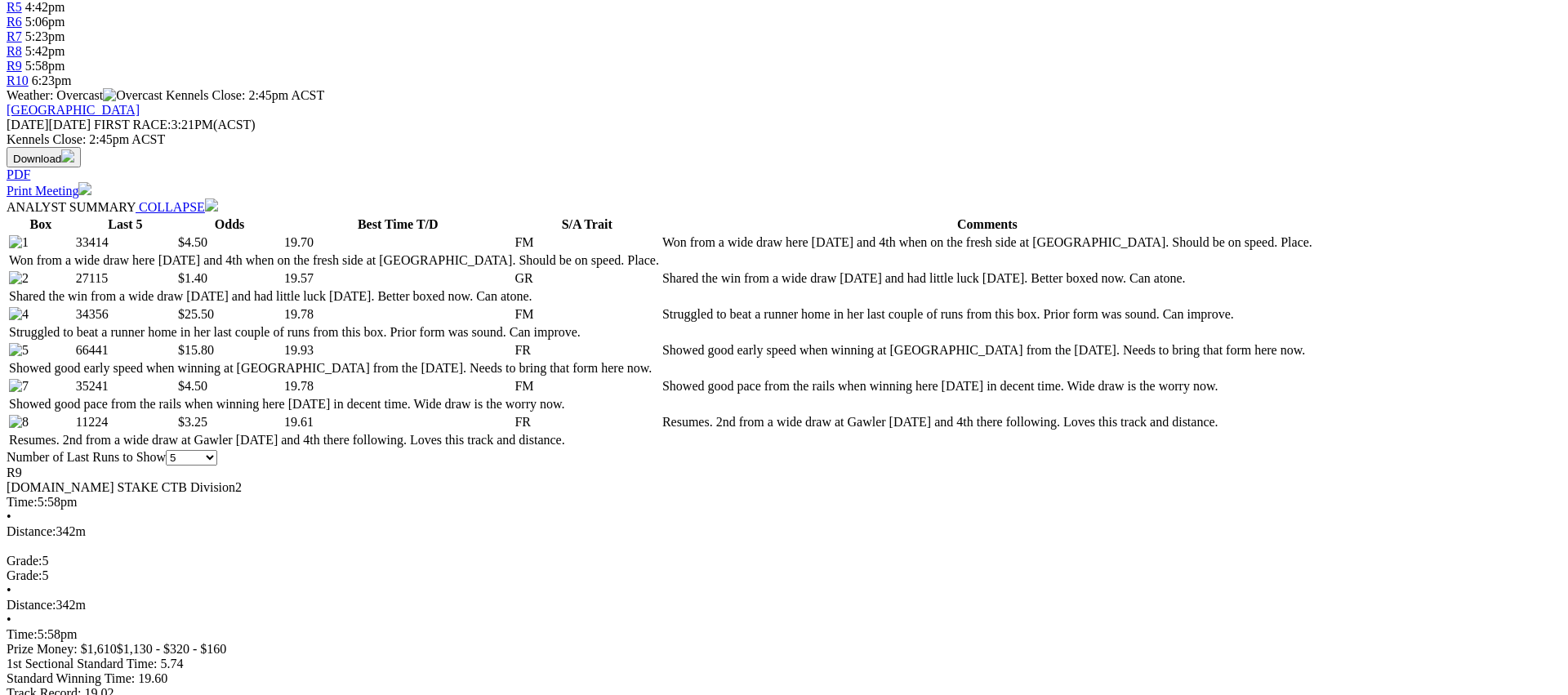
scroll to position [645, 0]
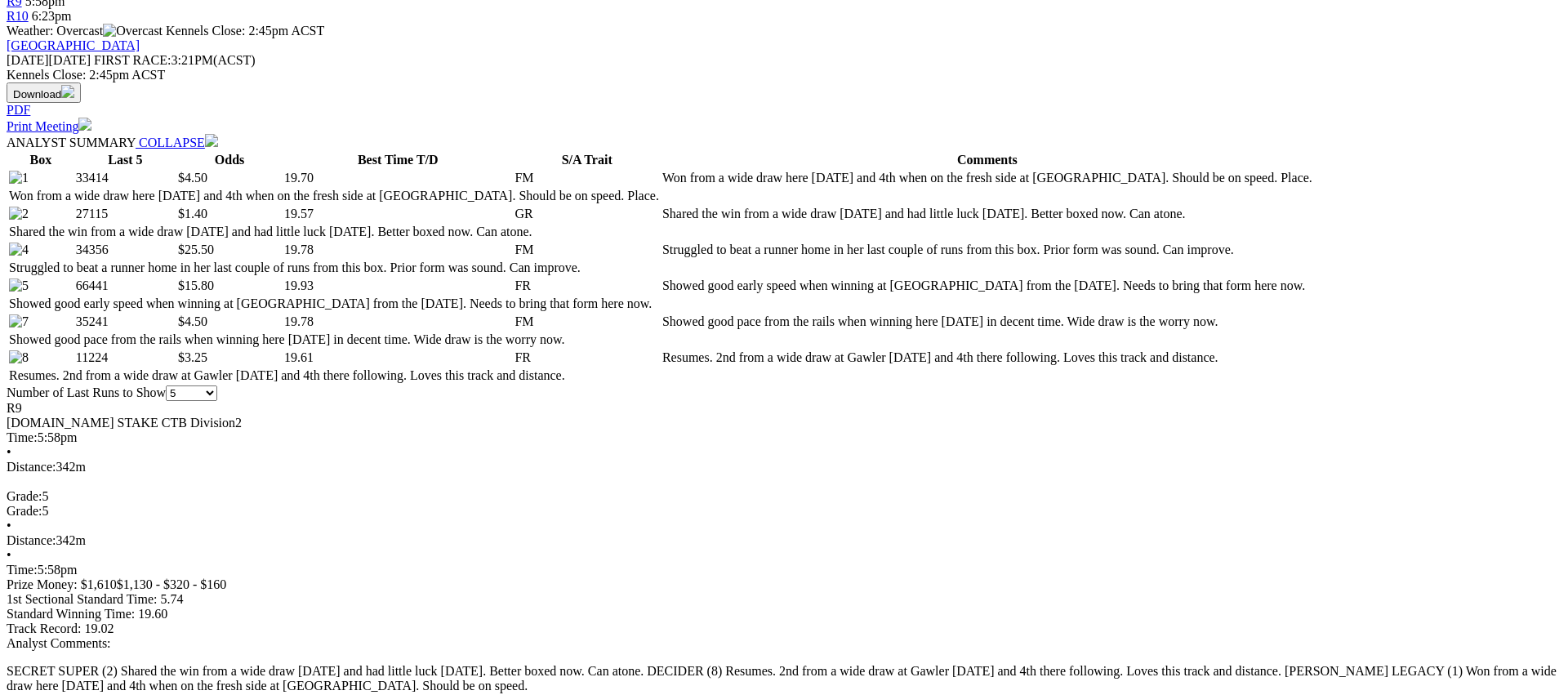
scroll to position [0, 0]
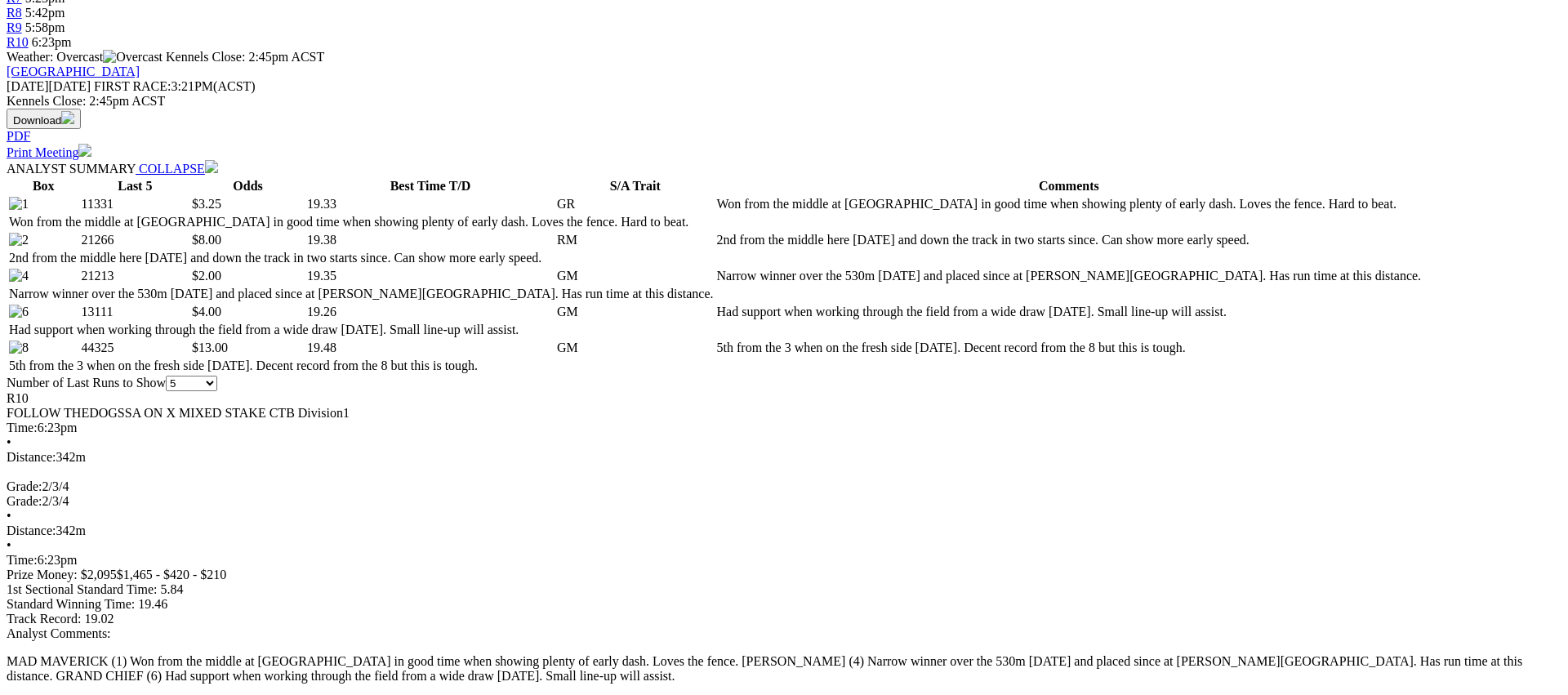
scroll to position [681, 0]
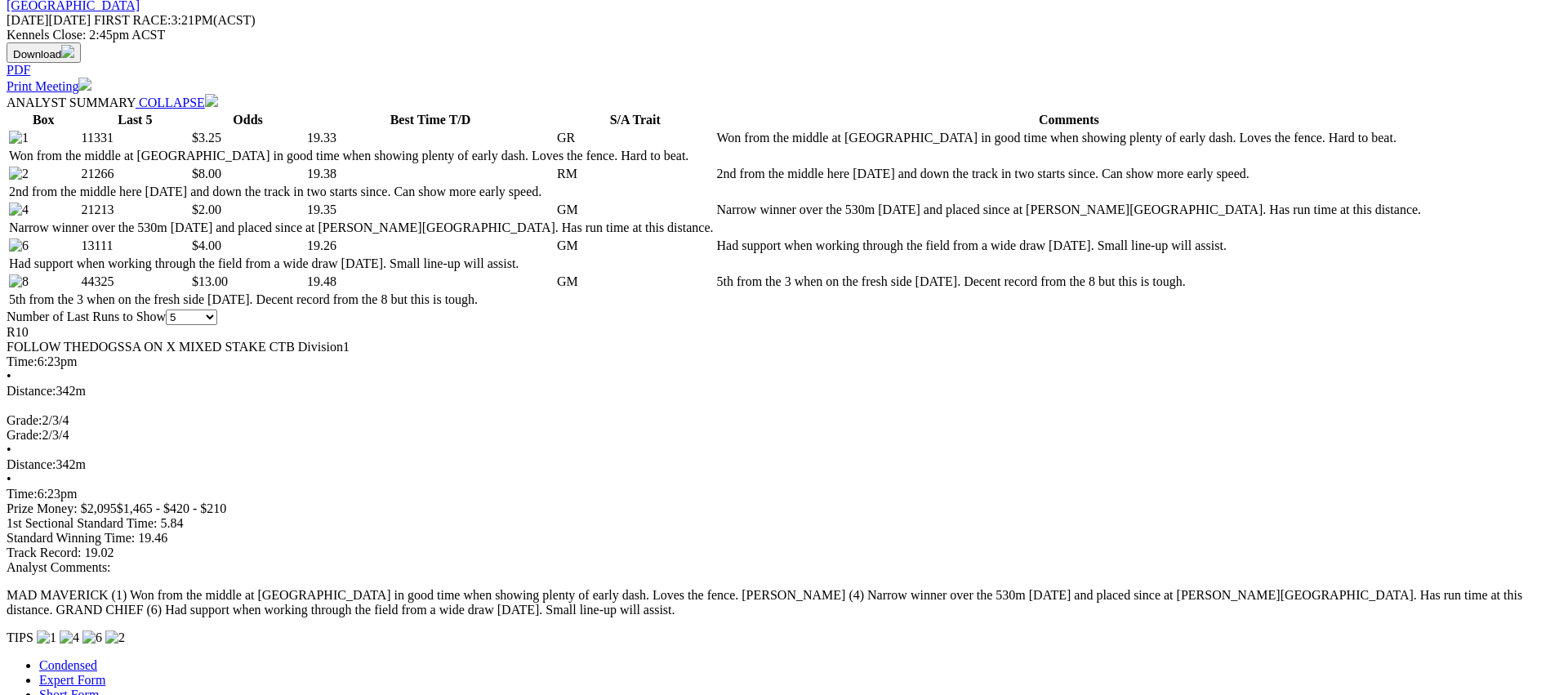
scroll to position [742, 0]
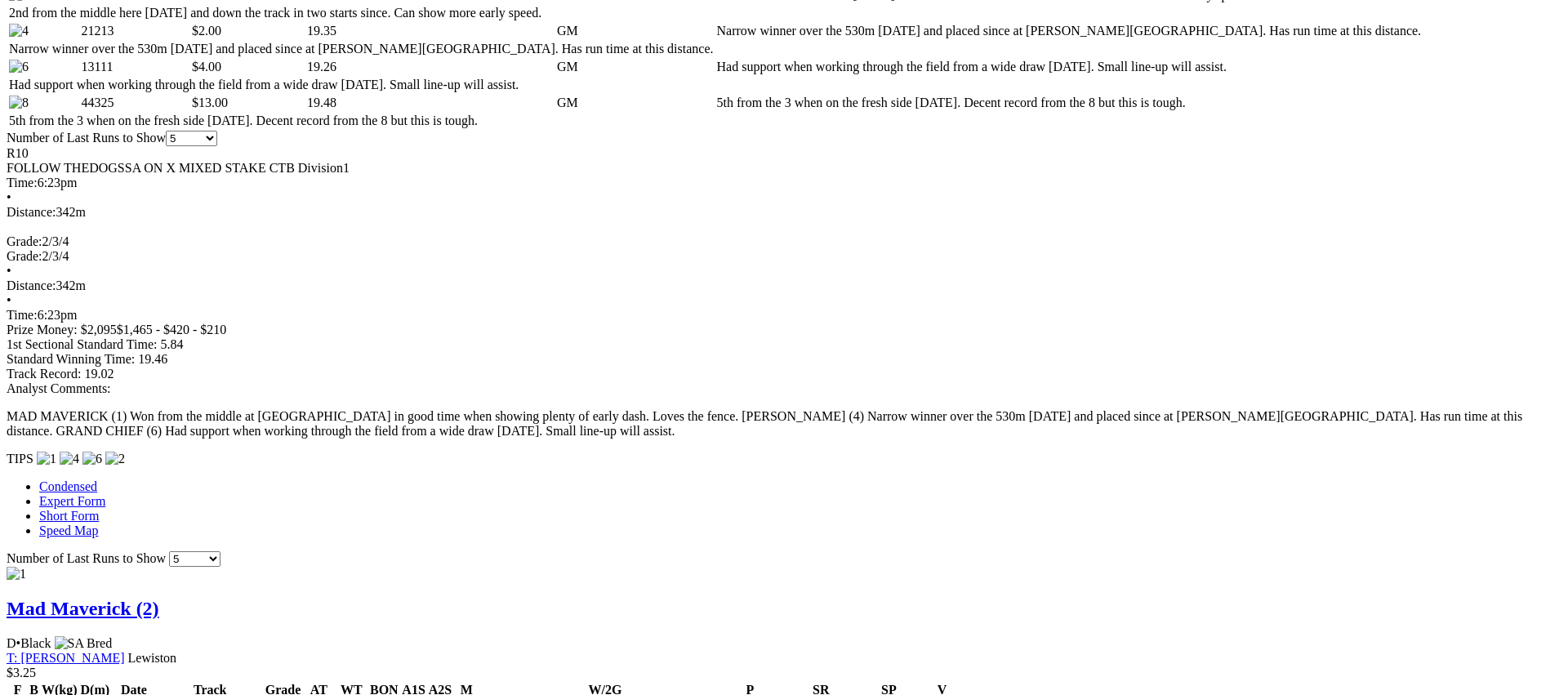
scroll to position [944, 0]
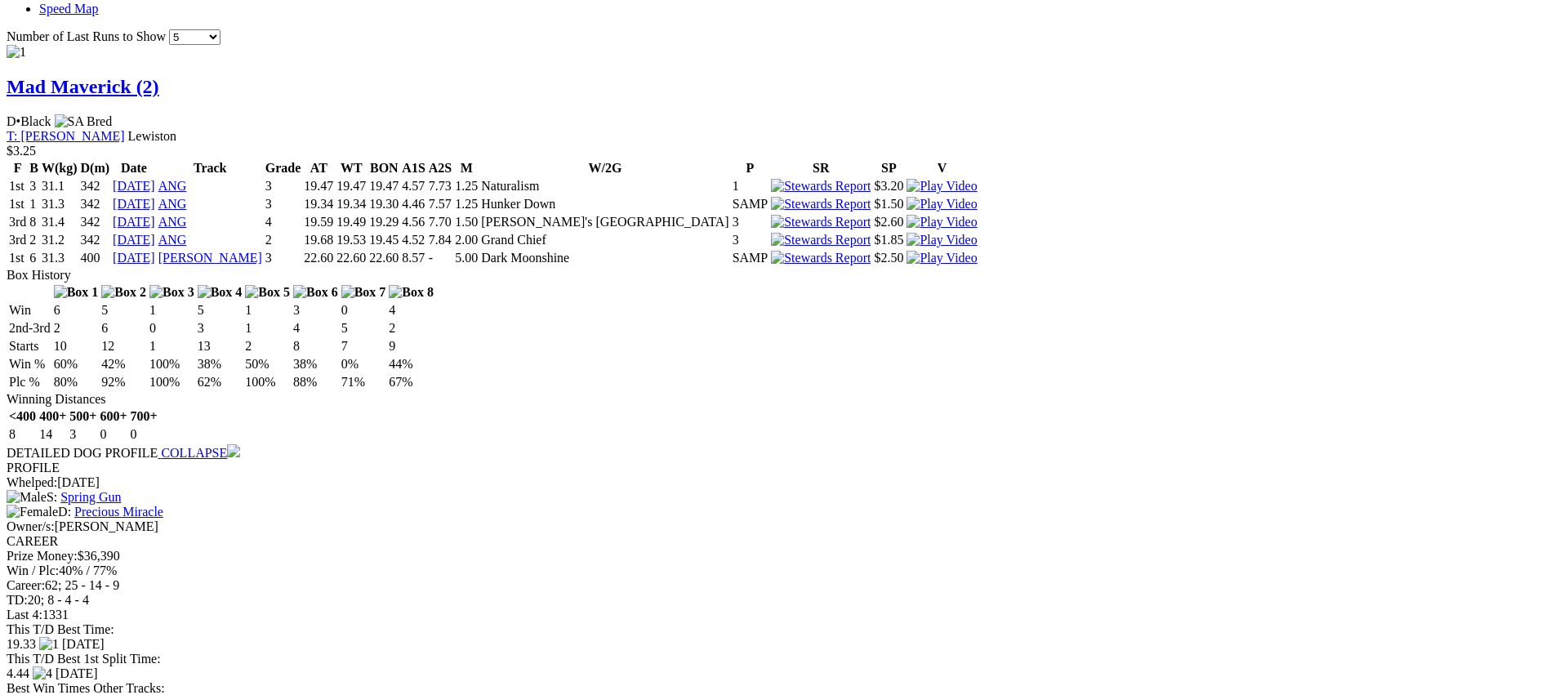
scroll to position [1446, 0]
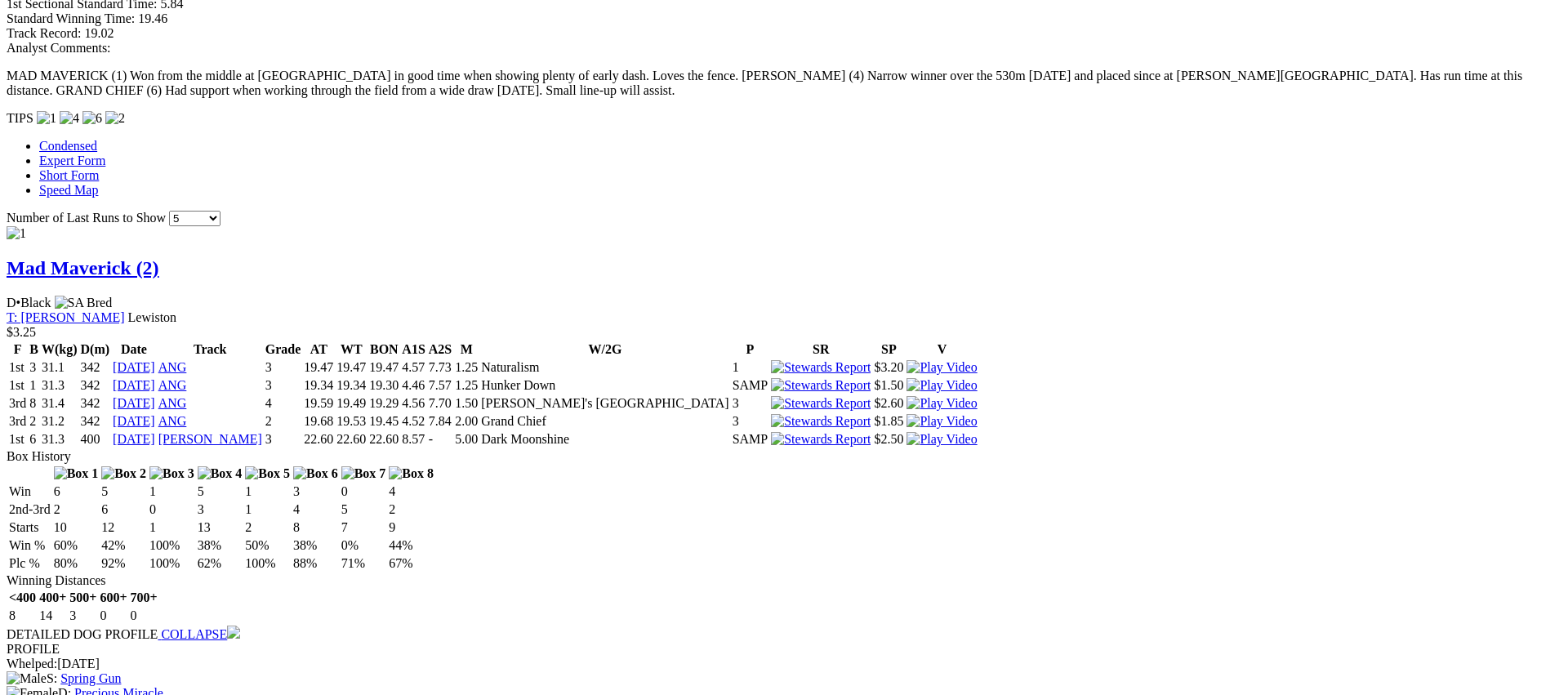
scroll to position [1258, 0]
